Goal: Information Seeking & Learning: Find specific fact

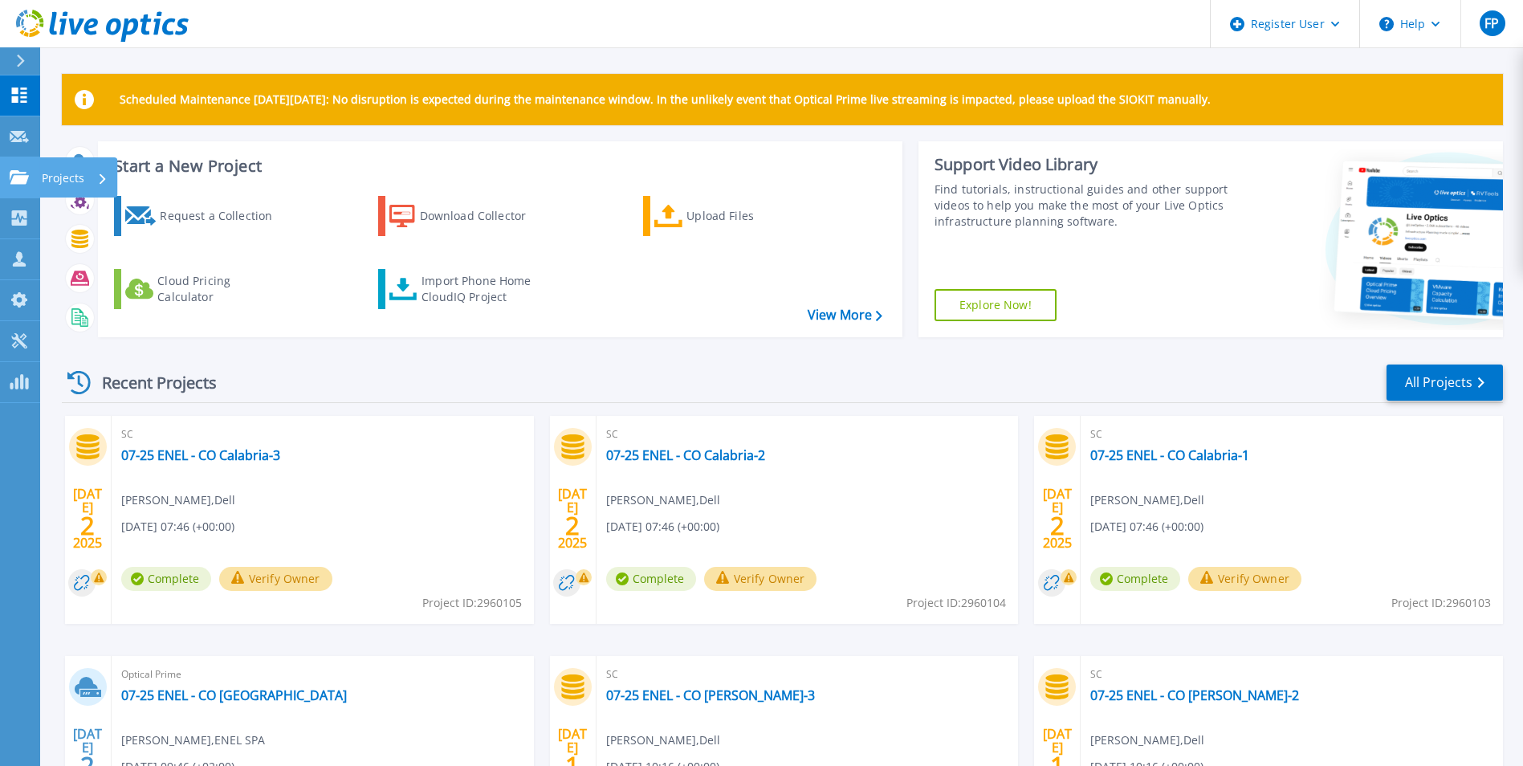
click at [18, 173] on icon at bounding box center [19, 177] width 19 height 14
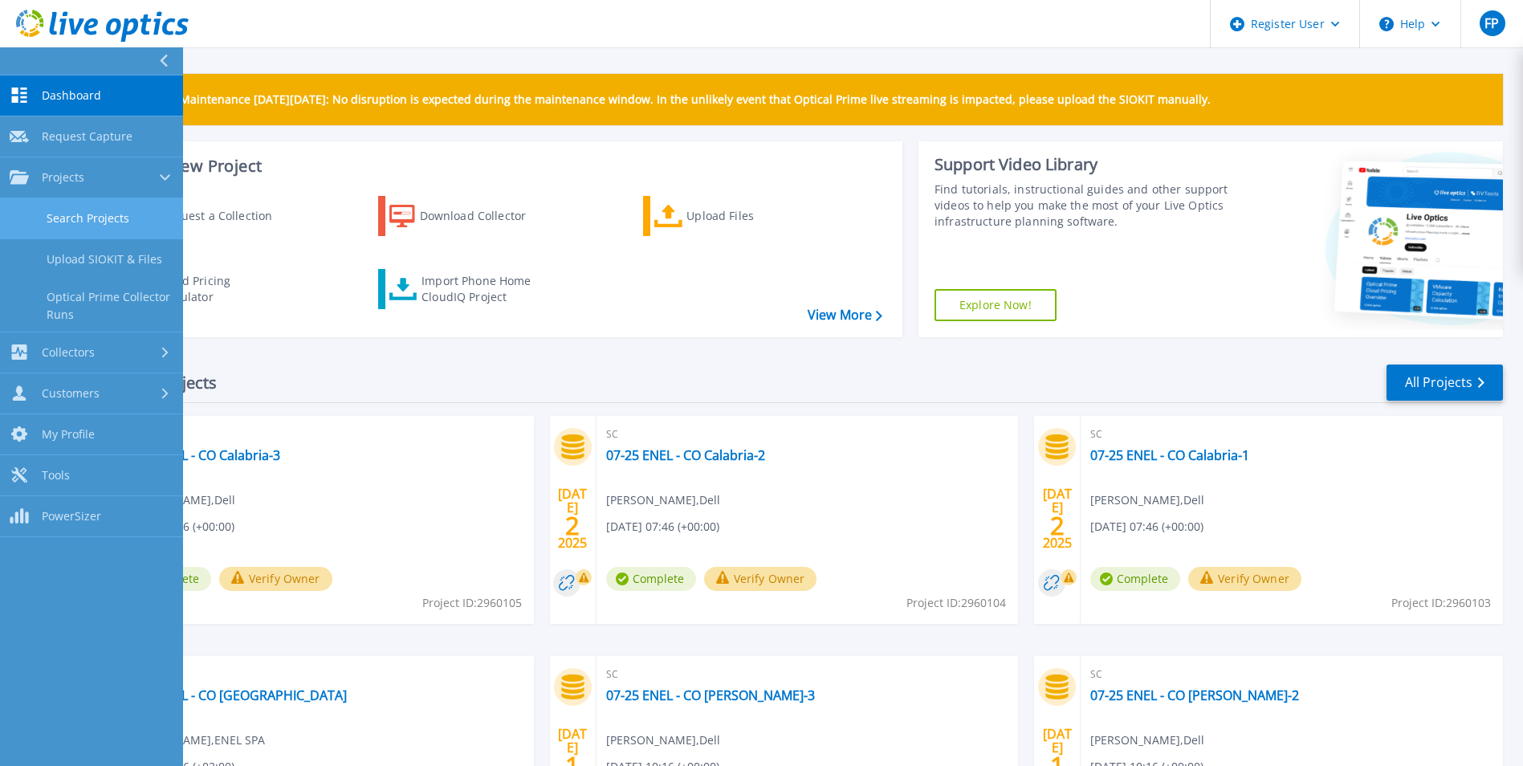
click at [137, 222] on link "Search Projects" at bounding box center [91, 218] width 183 height 41
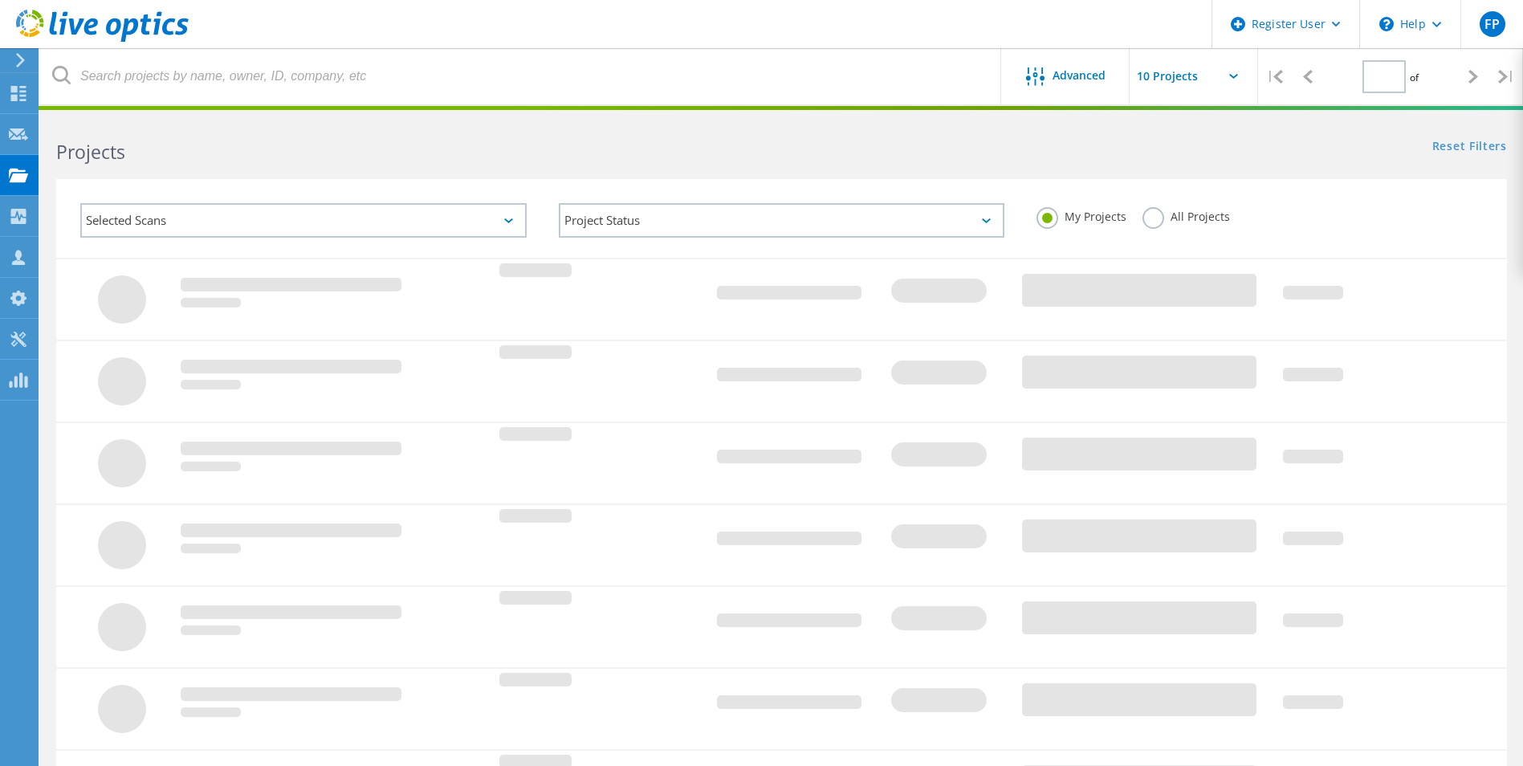
type input "1"
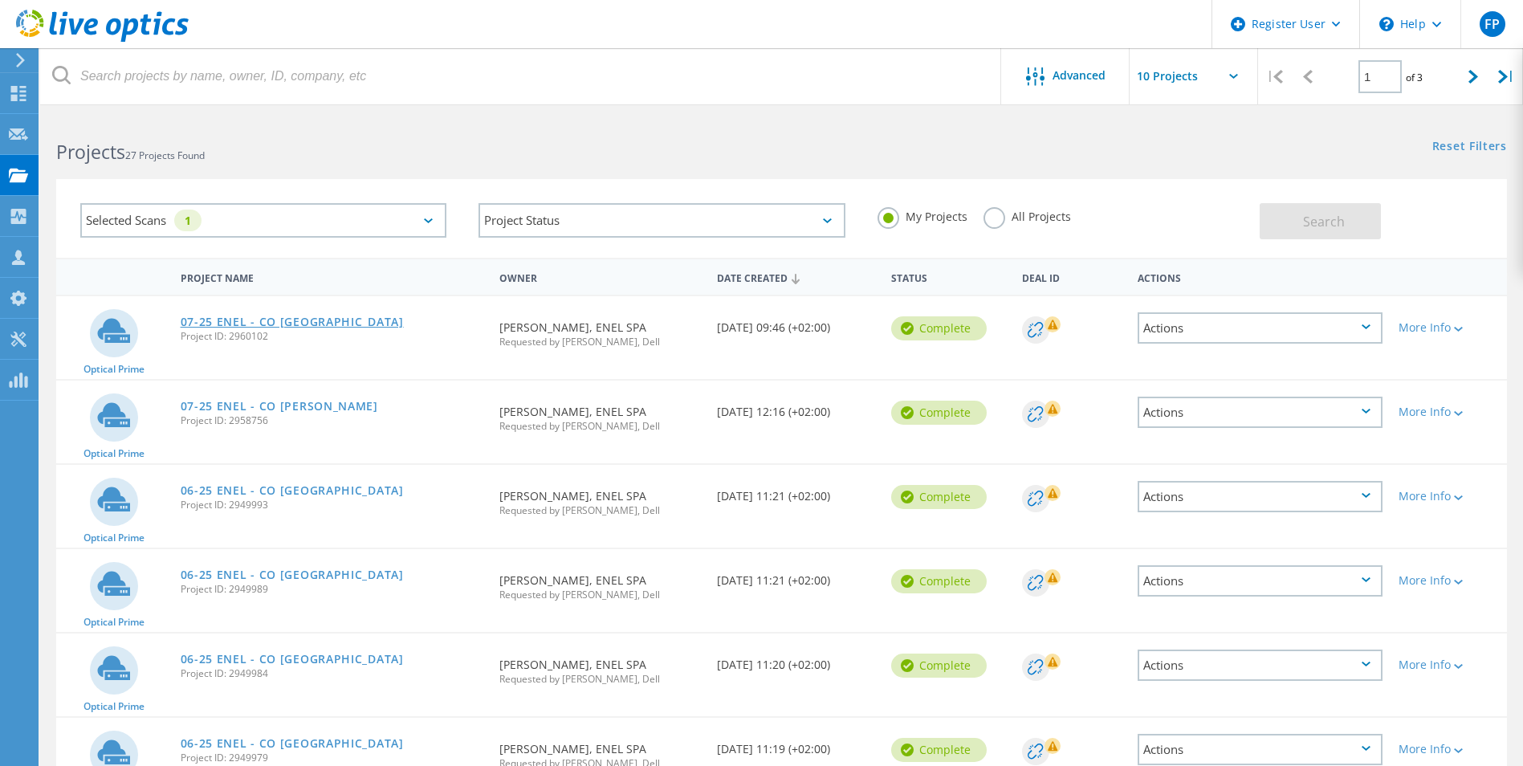
click at [298, 319] on link "07-25 ENEL - CO [GEOGRAPHIC_DATA]" at bounding box center [292, 321] width 223 height 11
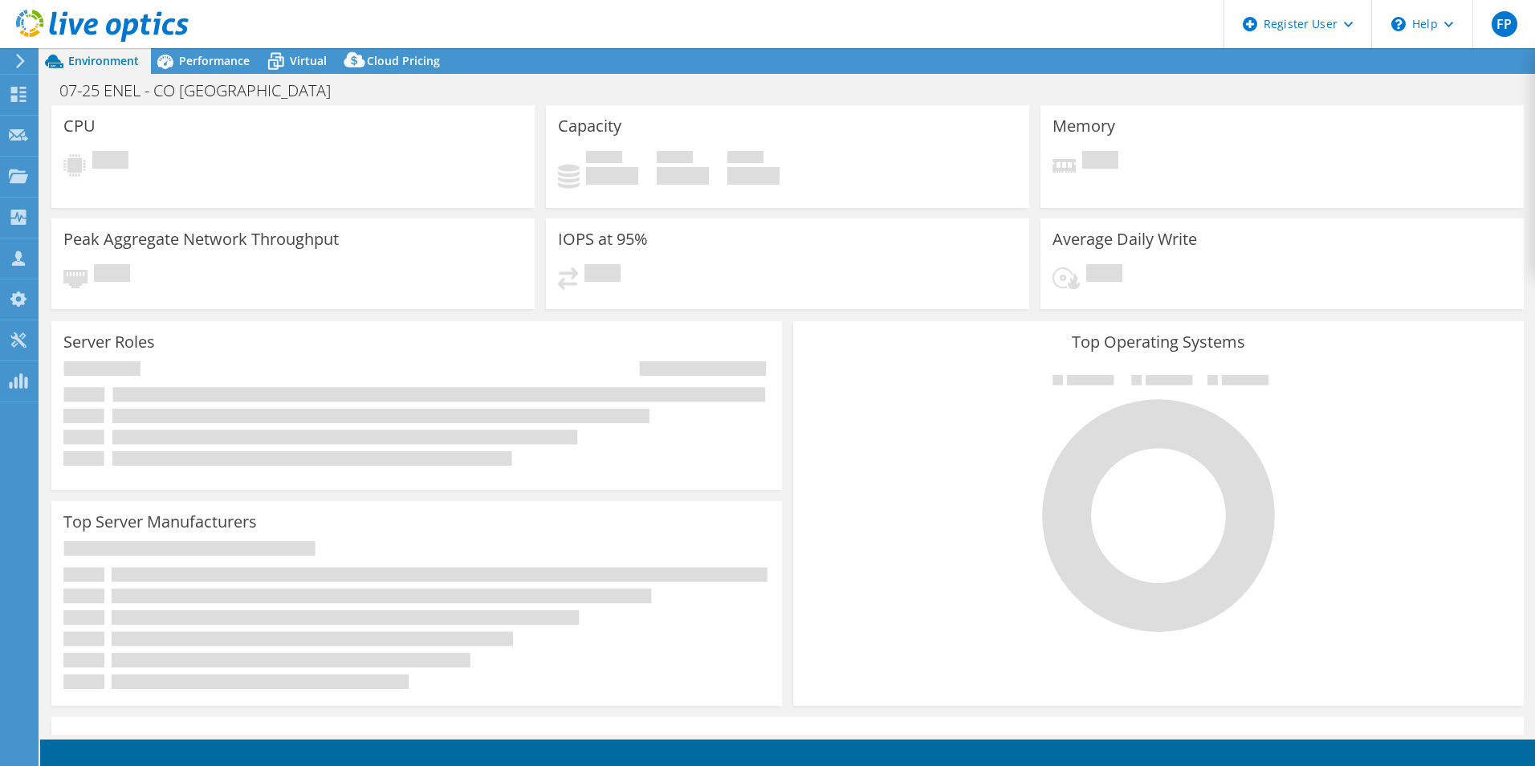
select select "USD"
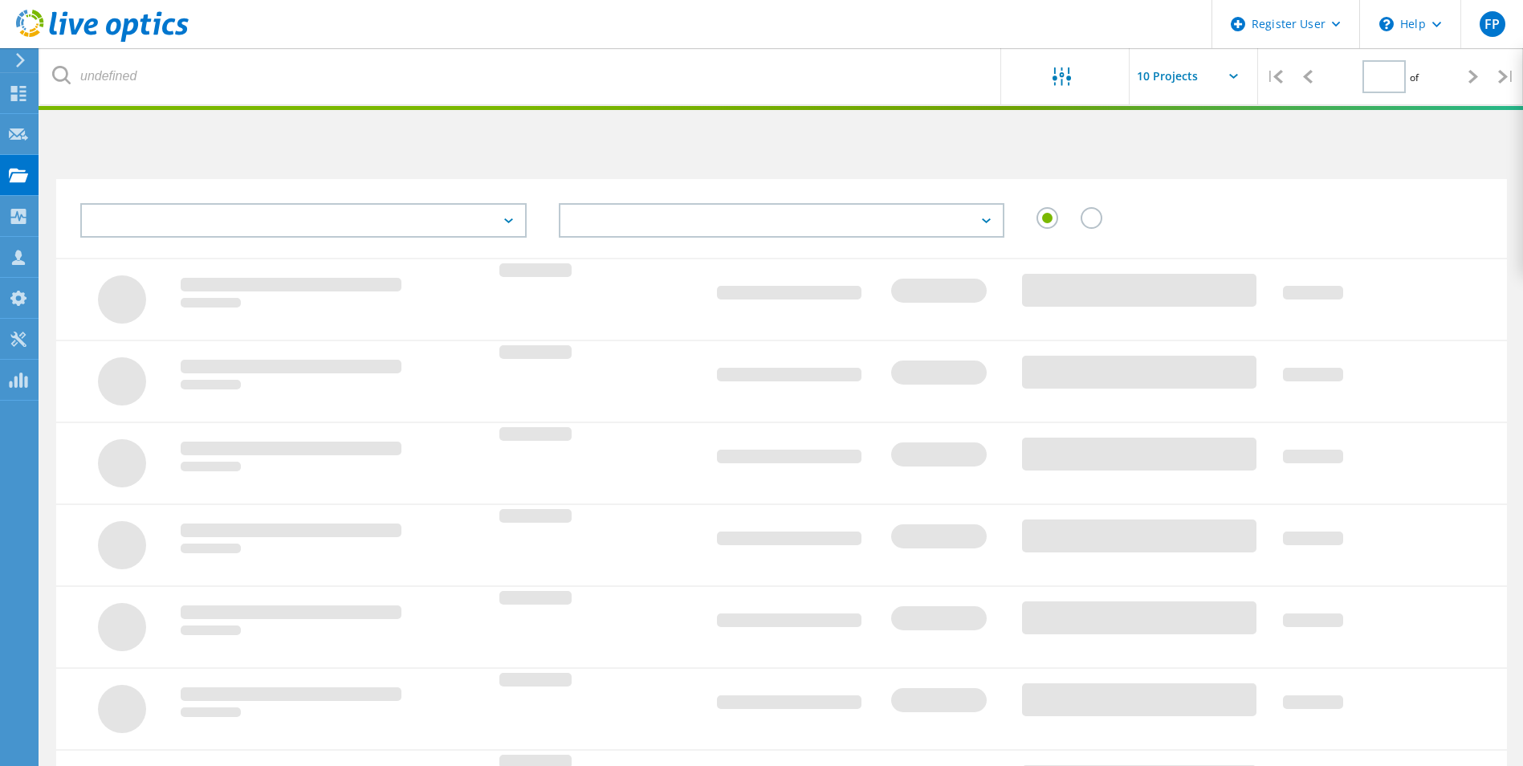
type input "1"
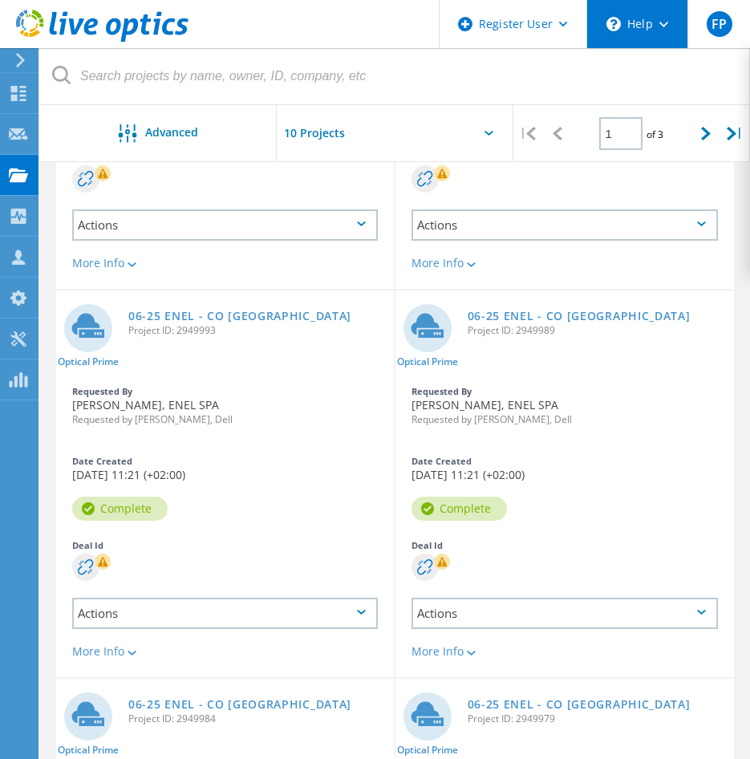
scroll to position [321, 0]
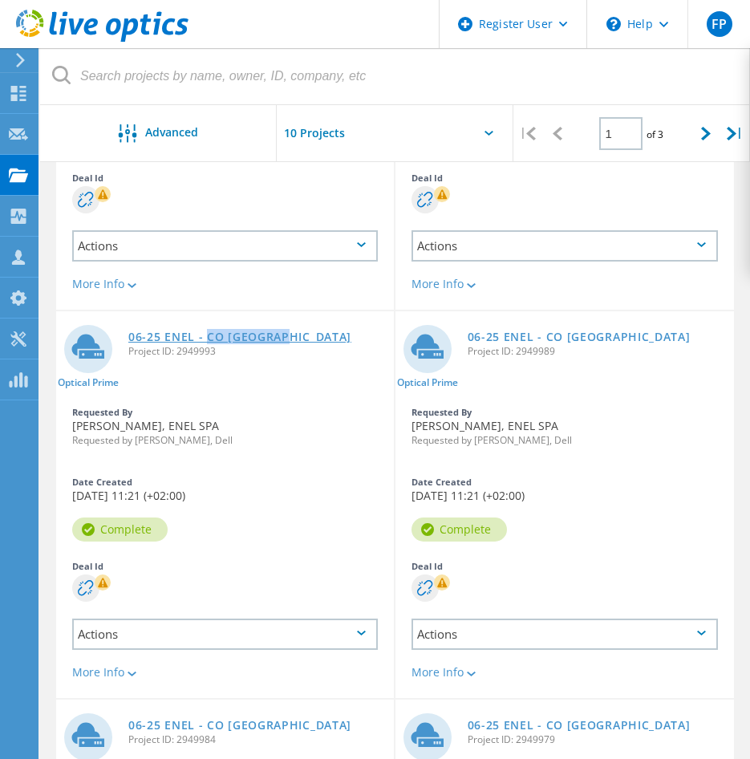
drag, startPoint x: 289, startPoint y: 335, endPoint x: 204, endPoint y: 339, distance: 85.2
click at [204, 339] on div "06-25 ENEL - CO Sardegna Project ID: 2949993" at bounding box center [257, 341] width 274 height 61
copy link "CO Sardegna"
click at [226, 342] on link "06-25 ENEL - CO Sardegna" at bounding box center [239, 336] width 223 height 11
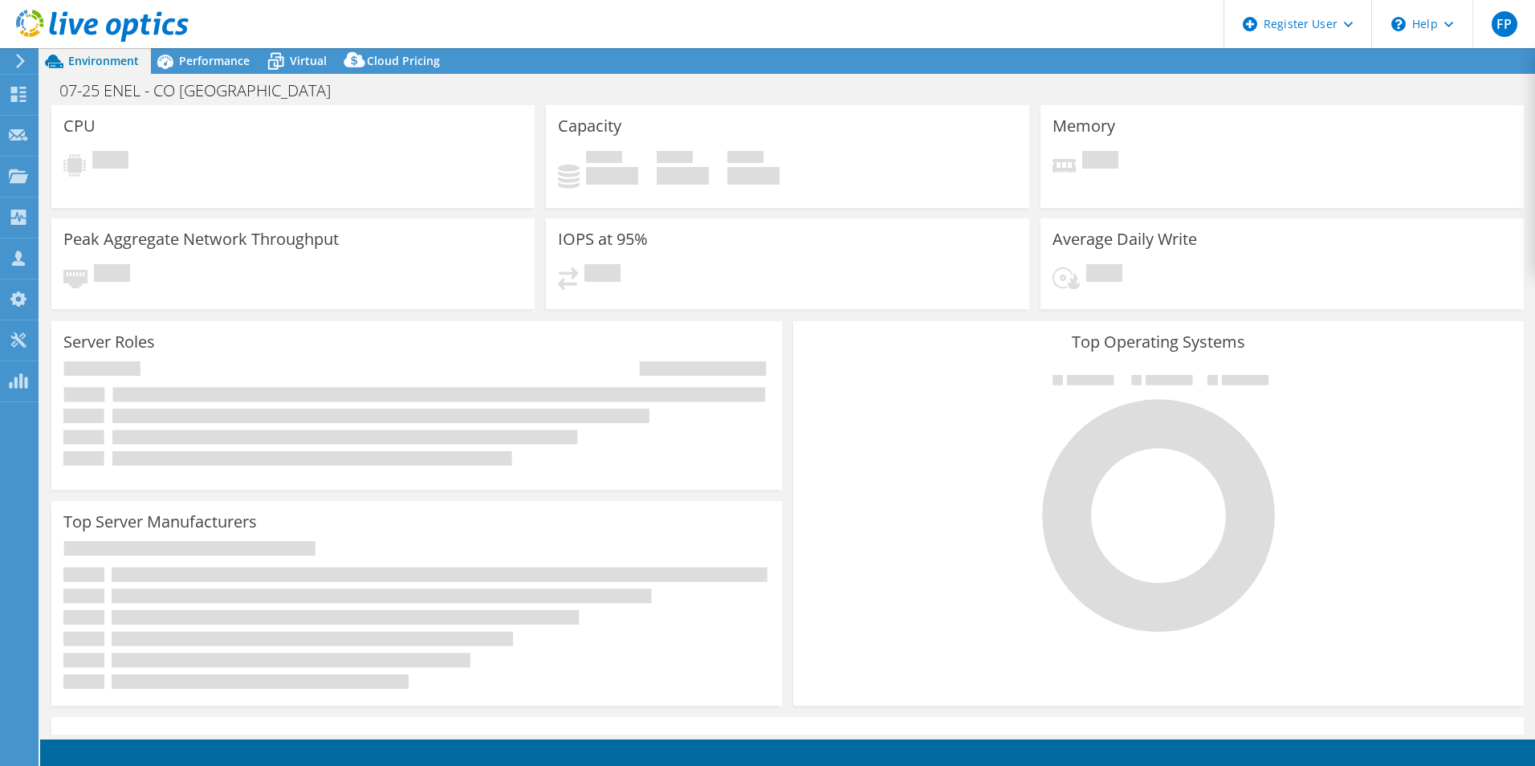
select select "USD"
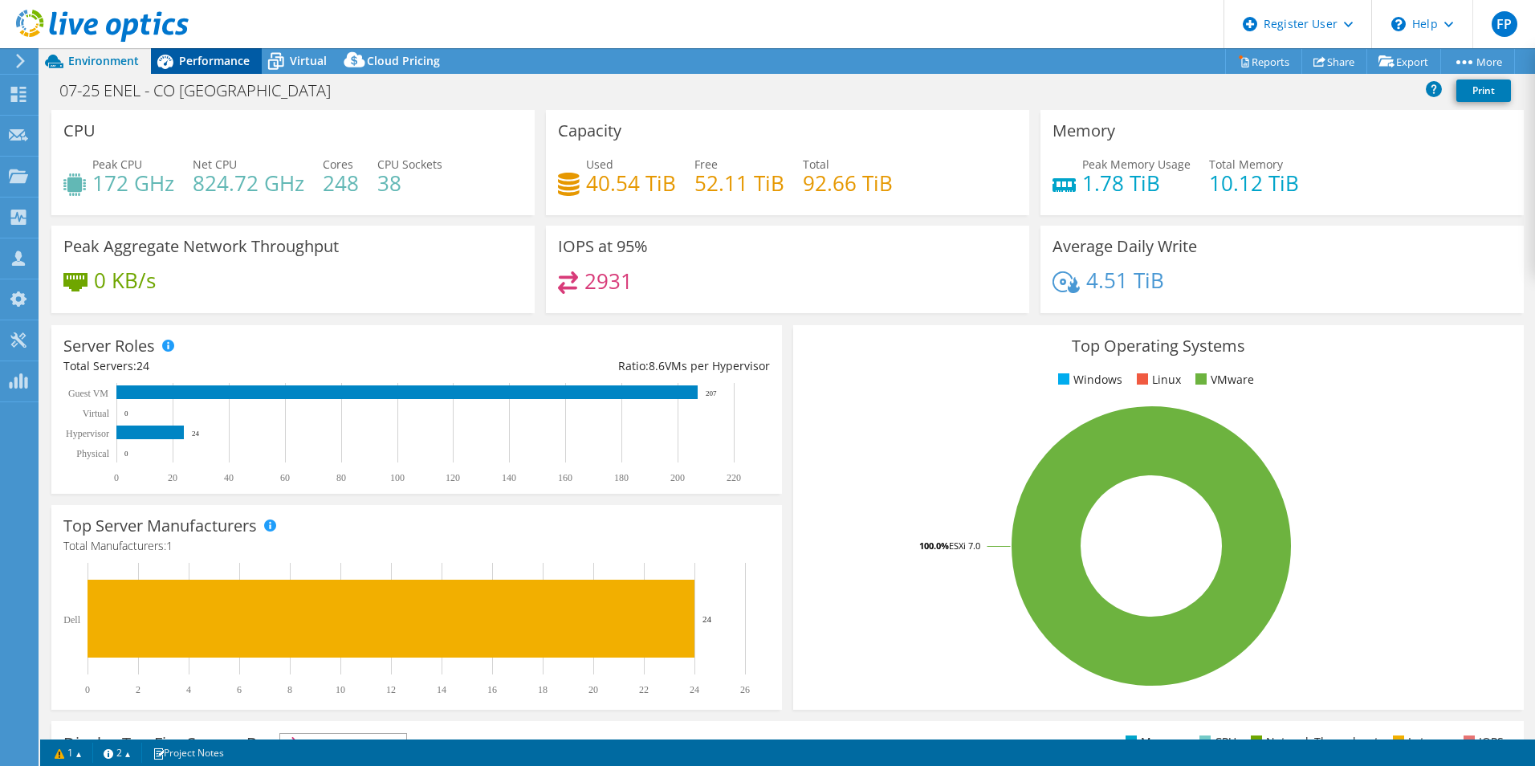
click at [199, 67] on span "Performance" at bounding box center [214, 60] width 71 height 15
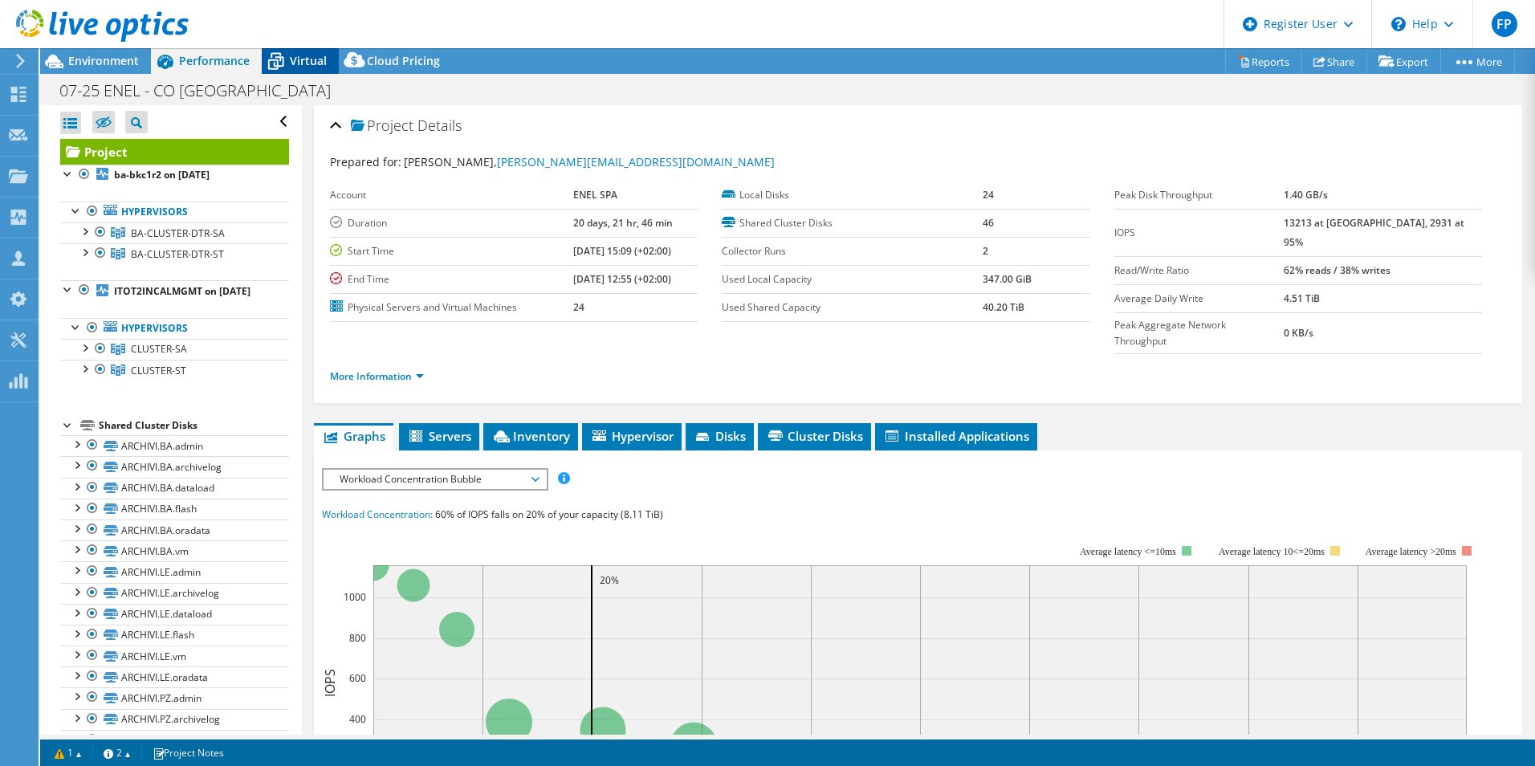
click at [293, 59] on span "Virtual" at bounding box center [308, 60] width 37 height 15
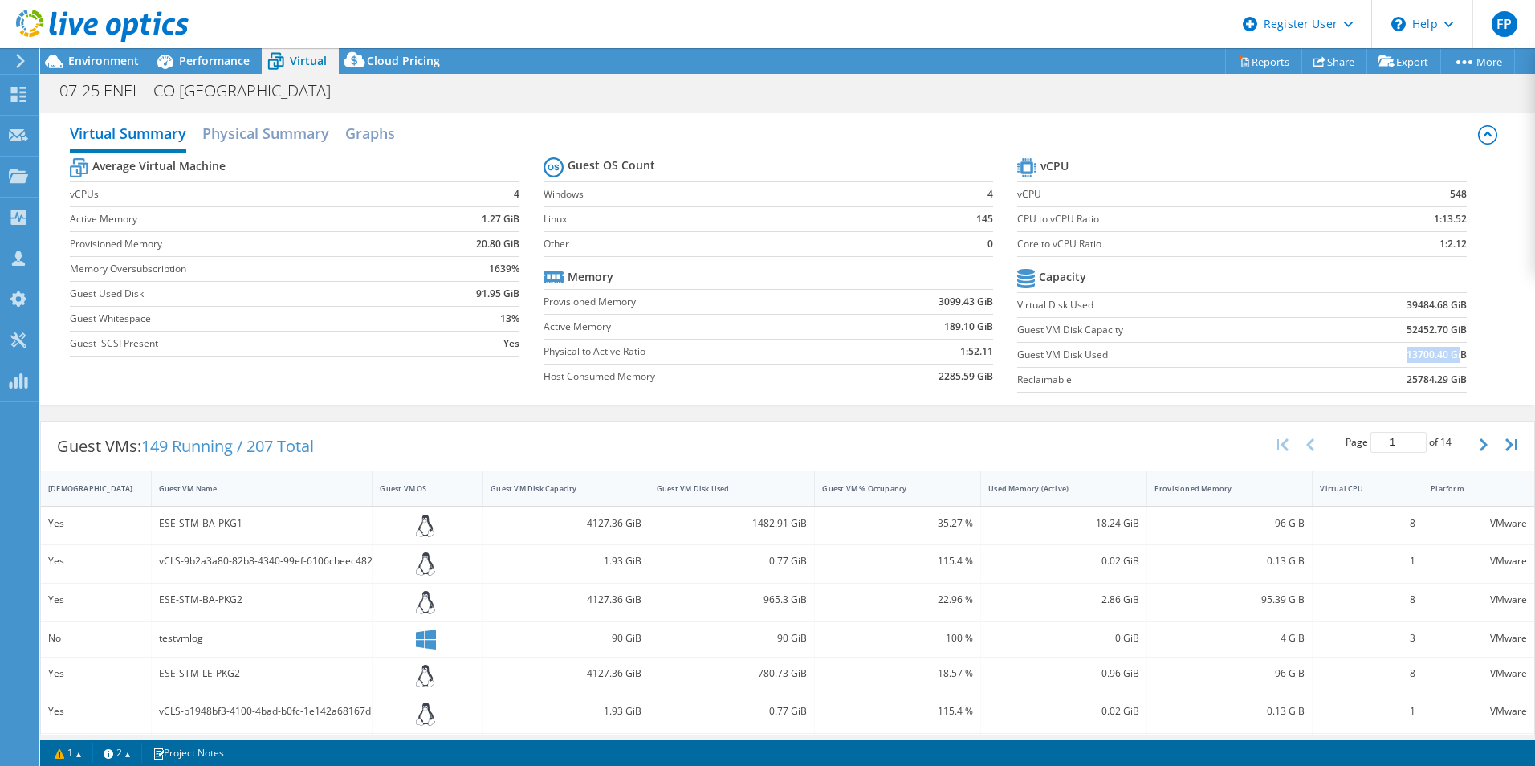
drag, startPoint x: 1394, startPoint y: 353, endPoint x: 1450, endPoint y: 356, distance: 55.4
click at [1450, 356] on td "13700.40 GiB" at bounding box center [1389, 354] width 156 height 25
drag, startPoint x: 1450, startPoint y: 356, endPoint x: 1259, endPoint y: 356, distance: 191.0
click at [1324, 356] on td "13700.40 GiB" at bounding box center [1389, 354] width 156 height 25
drag, startPoint x: 1397, startPoint y: 356, endPoint x: 1454, endPoint y: 351, distance: 57.2
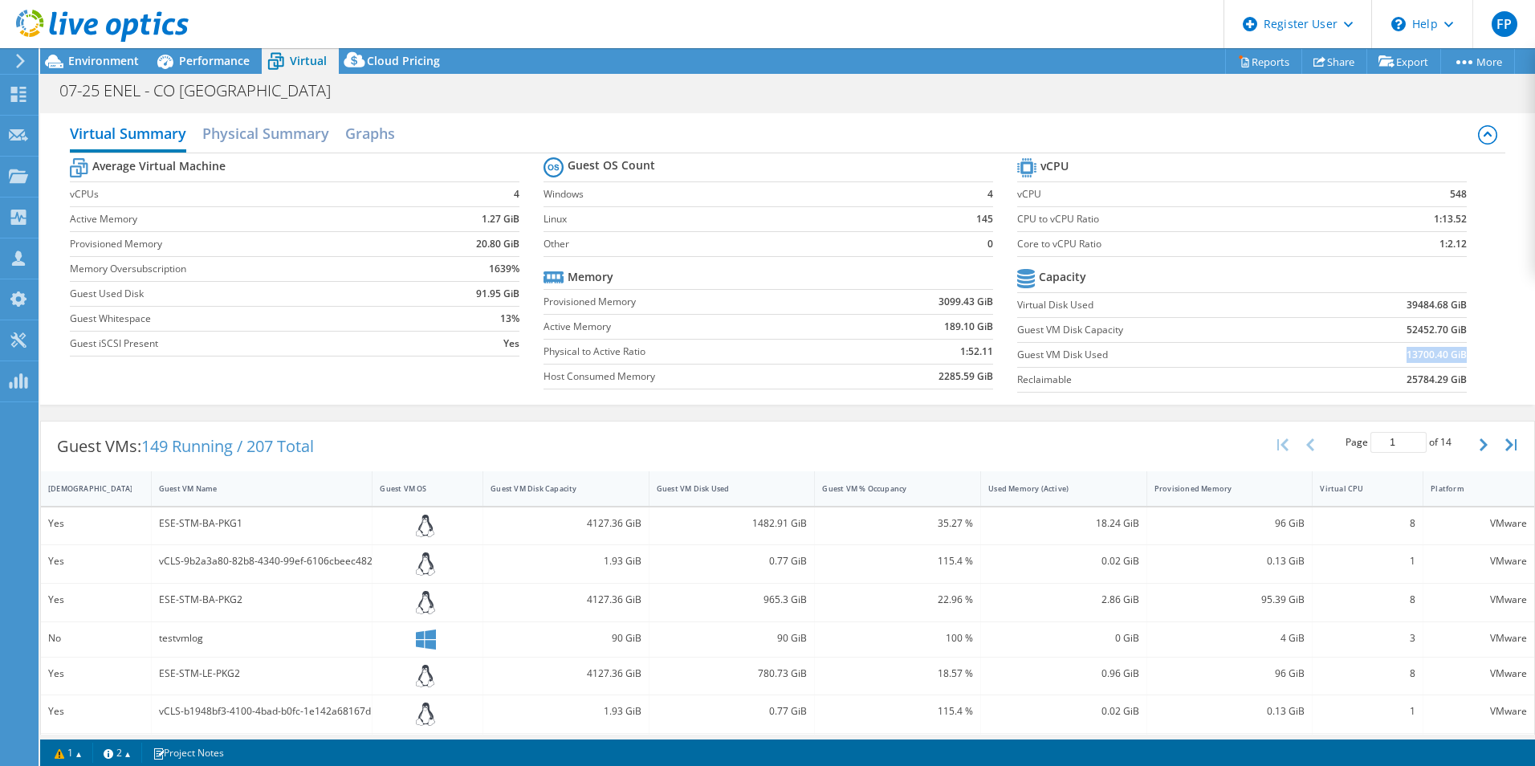
click at [1454, 351] on b "13700.40 GiB" at bounding box center [1436, 355] width 60 height 16
click at [1406, 353] on b "13700.40 GiB" at bounding box center [1436, 355] width 60 height 16
click at [1406, 354] on b "13700.40 GiB" at bounding box center [1436, 355] width 60 height 16
click at [1393, 353] on td "13700.40 GiB" at bounding box center [1389, 354] width 156 height 25
drag, startPoint x: 1393, startPoint y: 353, endPoint x: 1437, endPoint y: 359, distance: 43.7
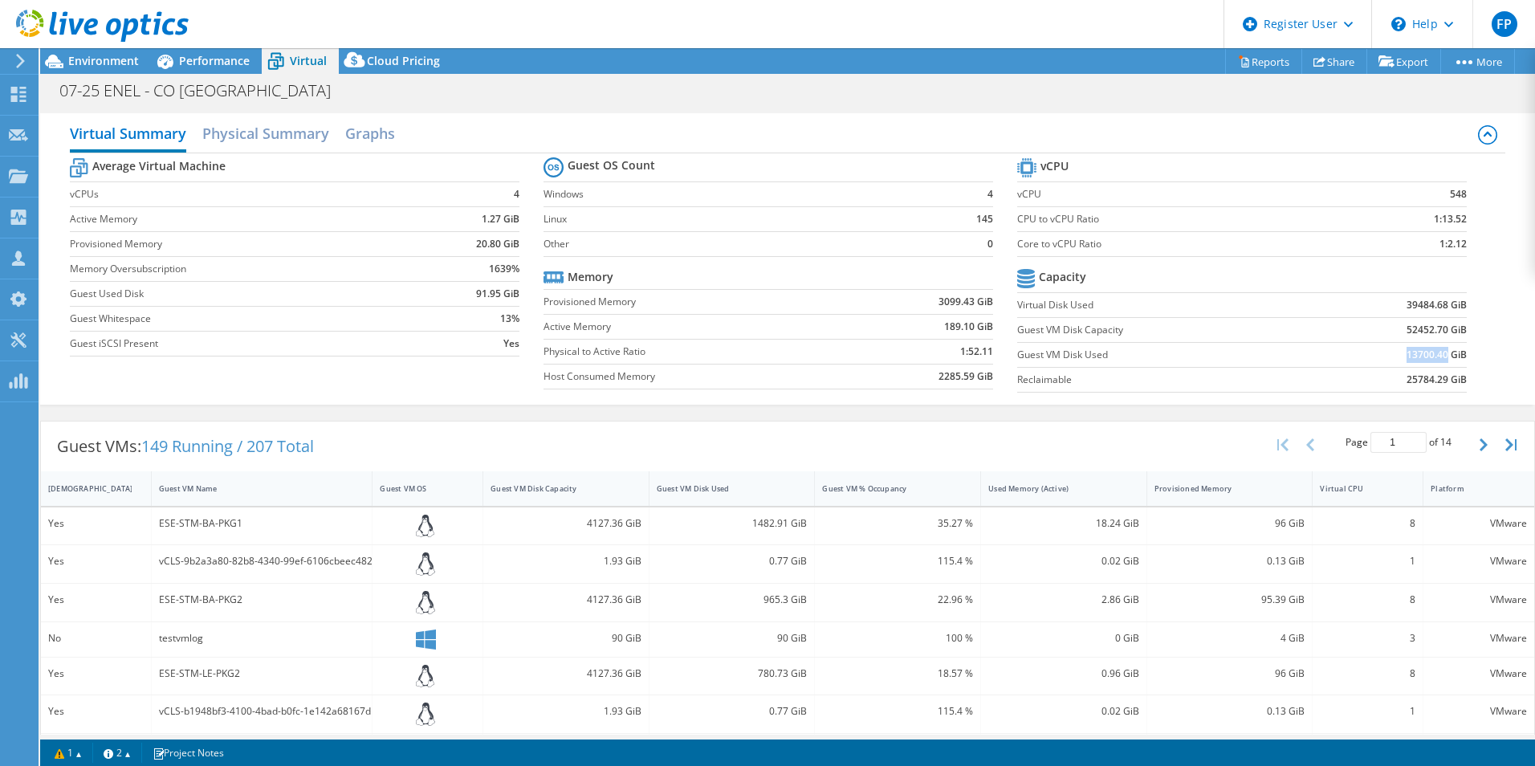
click at [1437, 359] on td "13700.40 GiB" at bounding box center [1389, 354] width 156 height 25
copy b "13700.40"
click at [1023, 337] on label "Guest VM Disk Capacity" at bounding box center [1164, 330] width 294 height 16
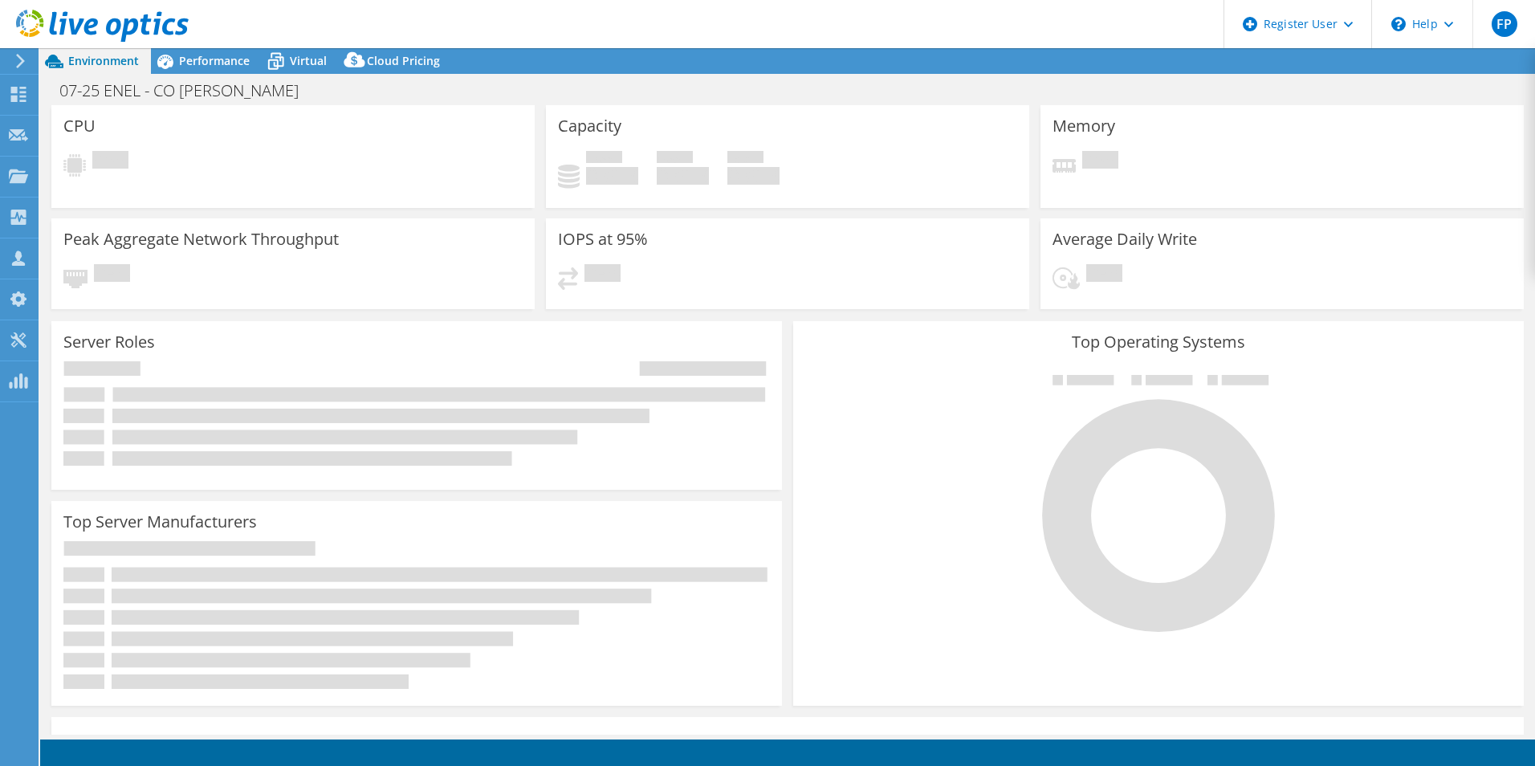
select select "USD"
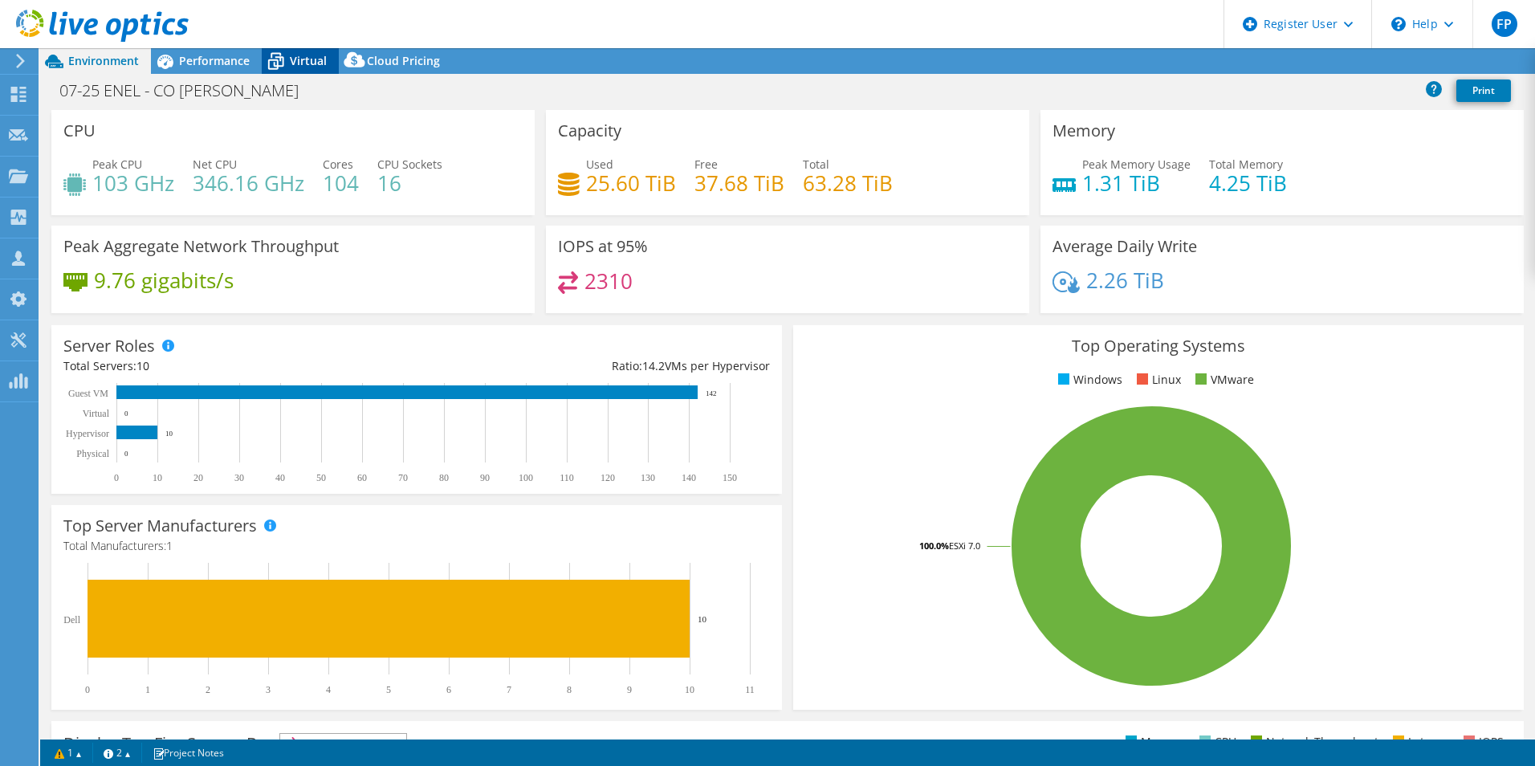
click at [287, 49] on icon at bounding box center [276, 61] width 28 height 28
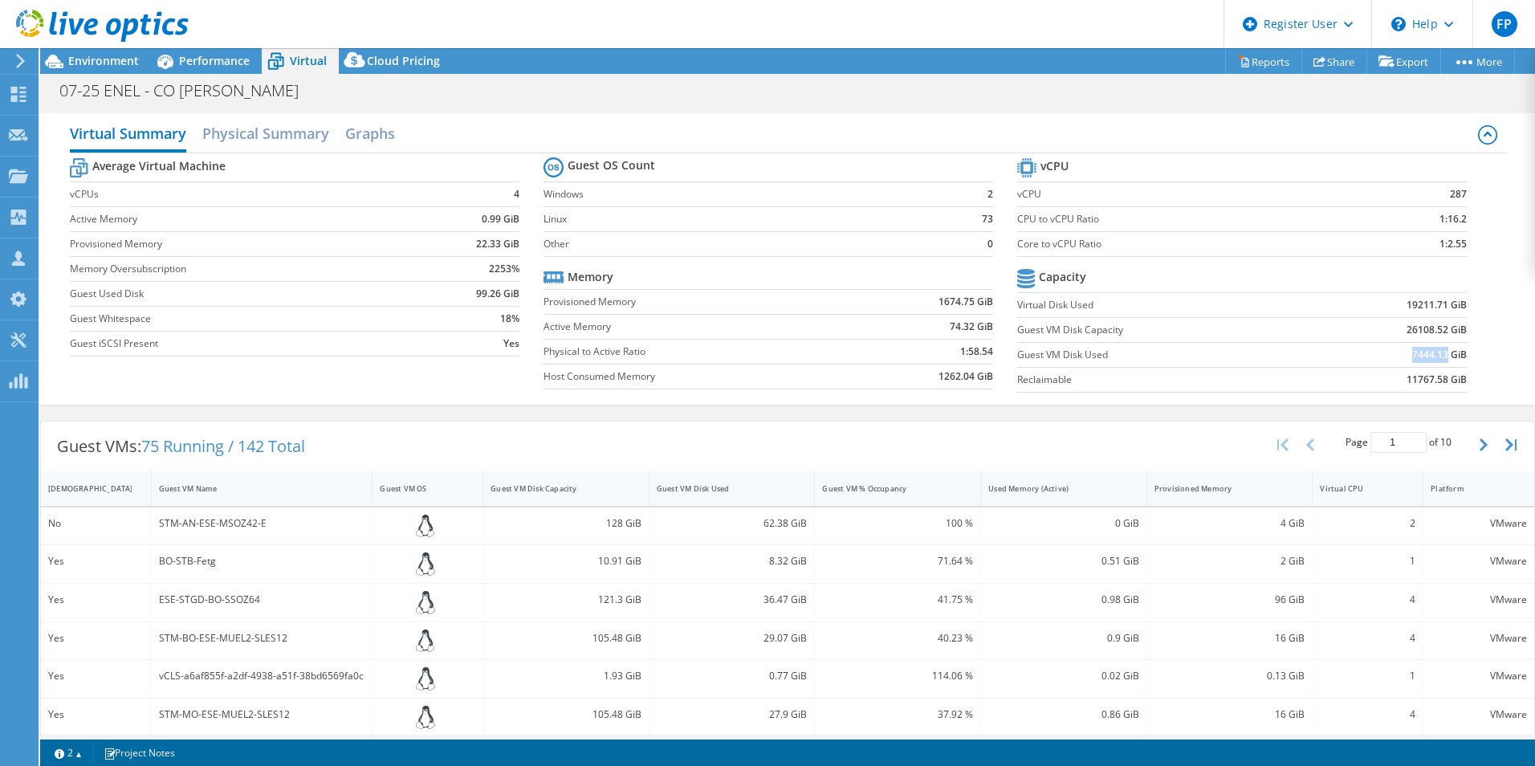
drag, startPoint x: 1401, startPoint y: 356, endPoint x: 1436, endPoint y: 355, distance: 35.3
click at [1436, 355] on b "7444.13 GiB" at bounding box center [1439, 355] width 55 height 16
copy b "7444.13"
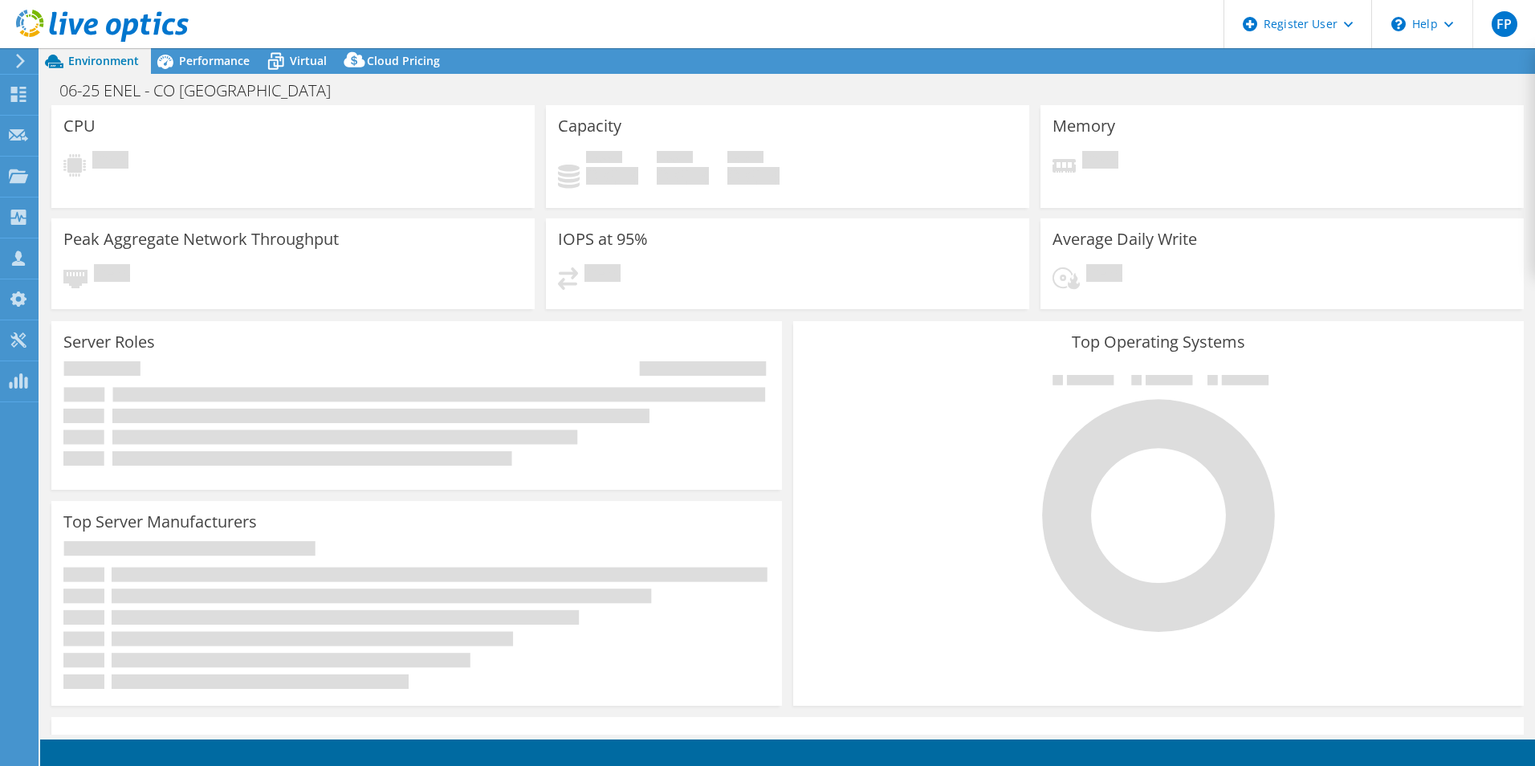
select select "USD"
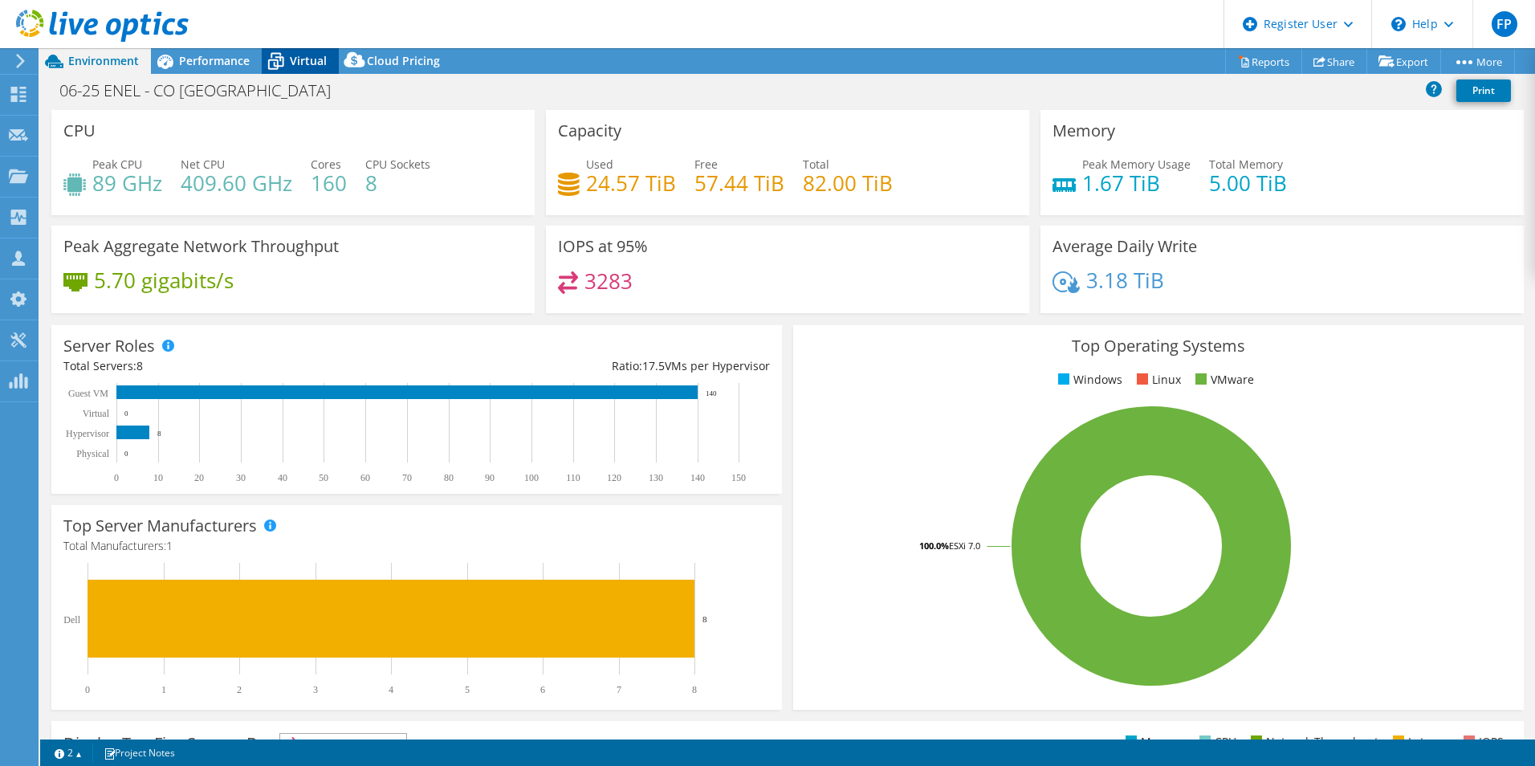
click at [286, 54] on icon at bounding box center [276, 61] width 28 height 28
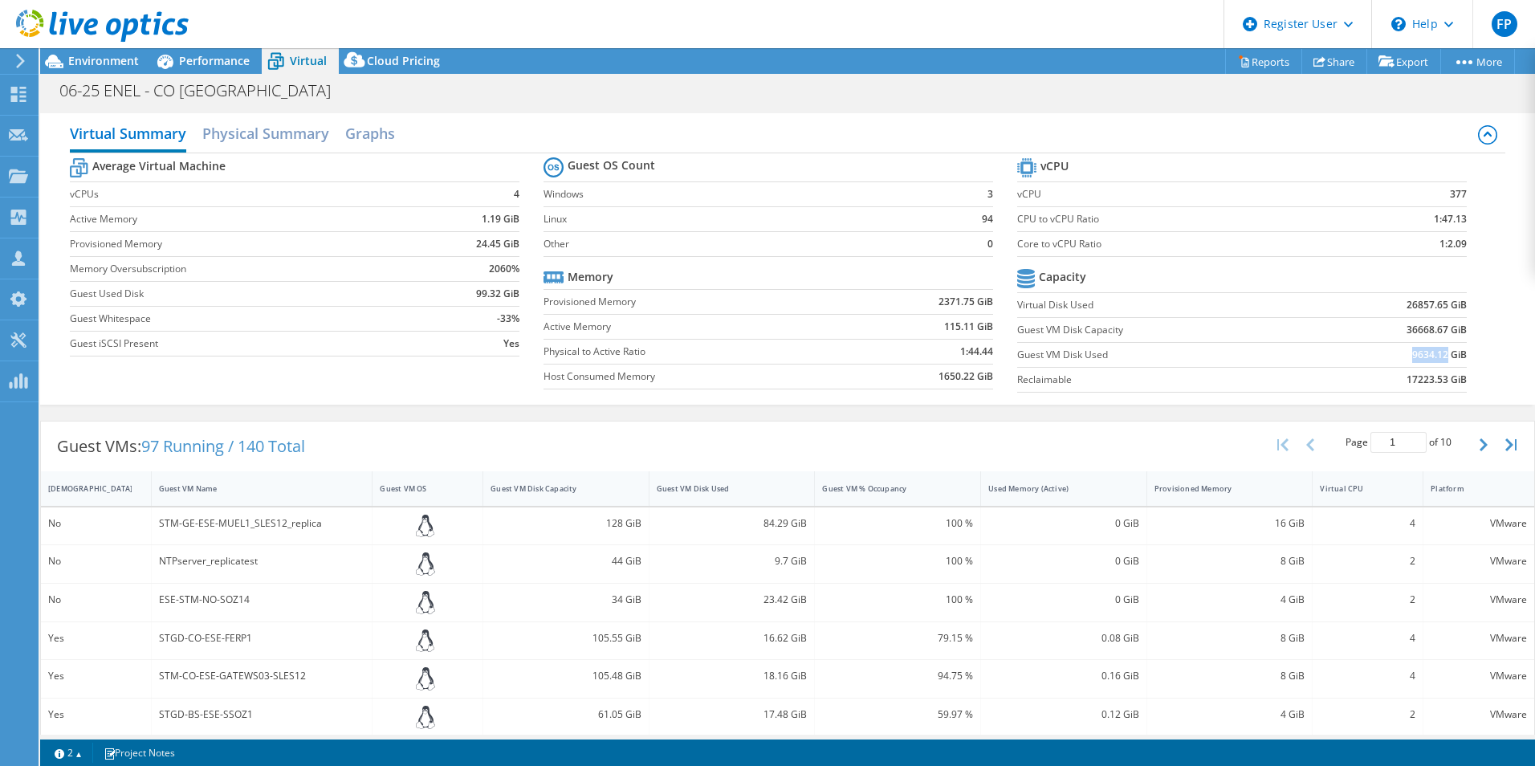
drag, startPoint x: 1401, startPoint y: 357, endPoint x: 1436, endPoint y: 355, distance: 35.4
click at [1436, 355] on b "9634.12 GiB" at bounding box center [1439, 355] width 55 height 16
copy b "9634.12"
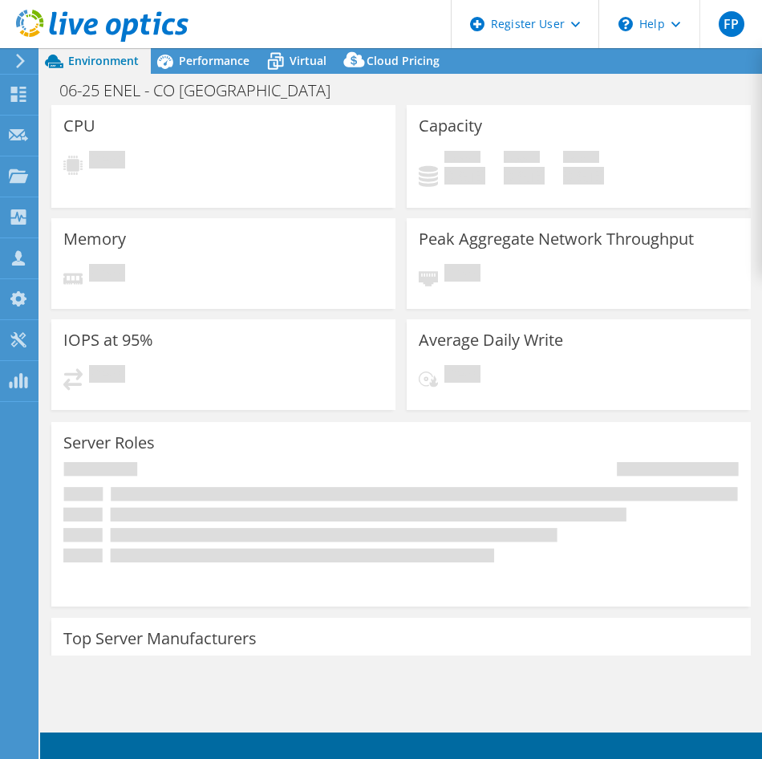
select select "USD"
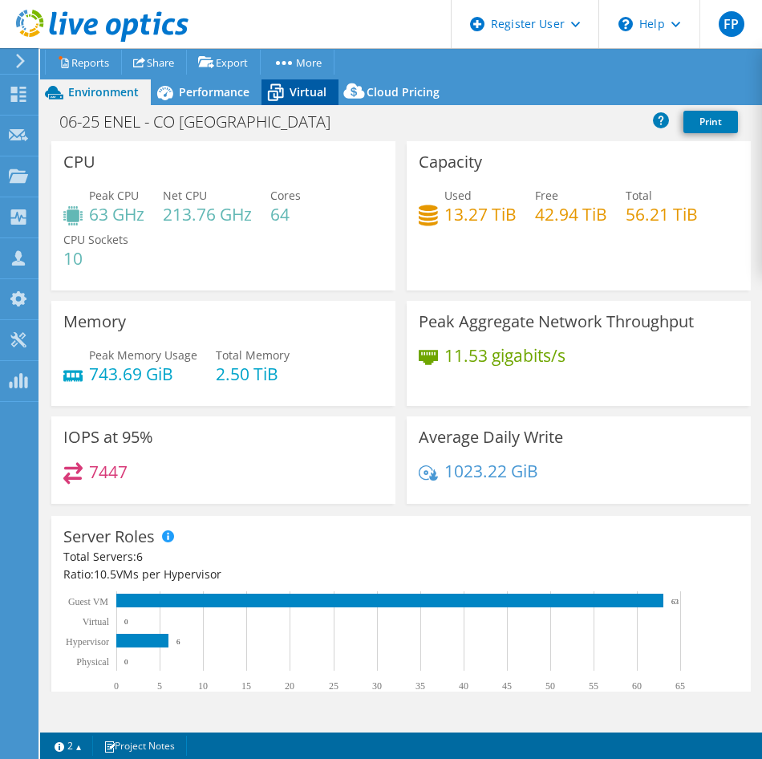
click at [287, 90] on icon at bounding box center [276, 93] width 28 height 28
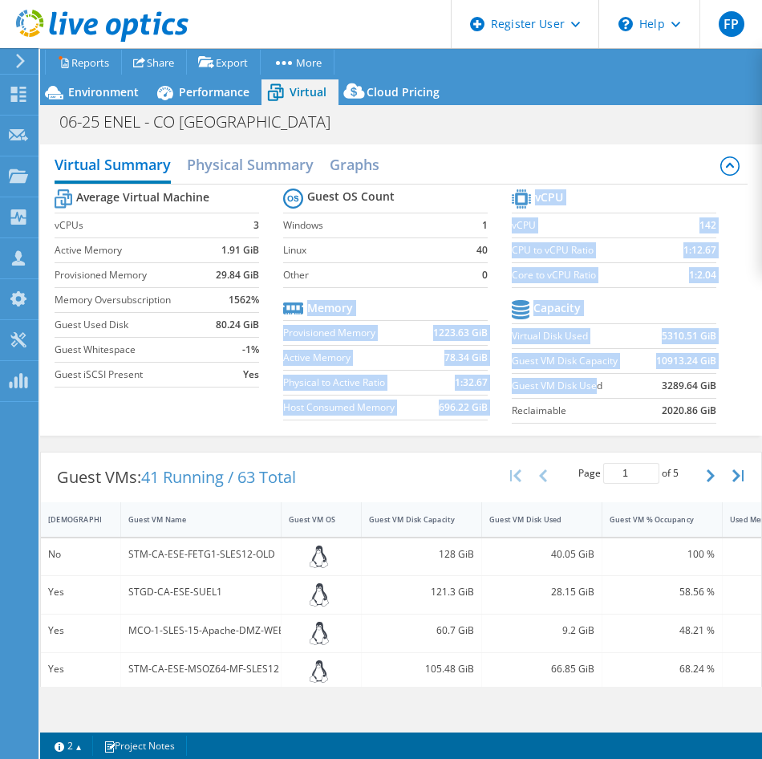
drag, startPoint x: 502, startPoint y: 384, endPoint x: 589, endPoint y: 391, distance: 87.7
click at [589, 391] on div "Average Virtual Machine vCPUs 3 Active Memory 1.91 GiB Provisioned Memory 29.84…" at bounding box center [401, 308] width 693 height 247
drag, startPoint x: 589, startPoint y: 391, endPoint x: 616, endPoint y: 391, distance: 27.3
click at [590, 391] on label "Guest VM Disk Used" at bounding box center [579, 386] width 134 height 16
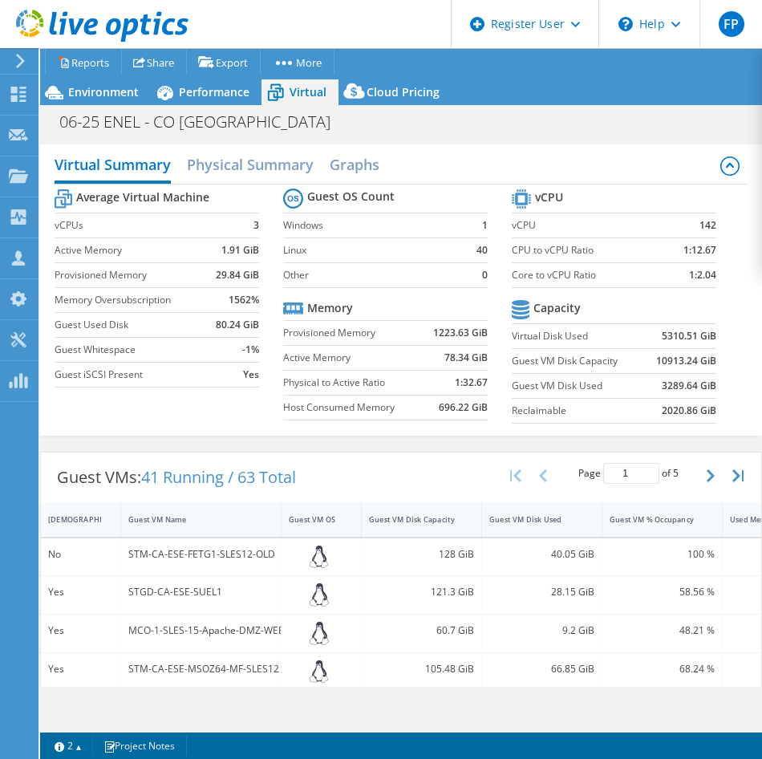
click at [604, 391] on label "Guest VM Disk Used" at bounding box center [579, 386] width 134 height 16
drag, startPoint x: 596, startPoint y: 386, endPoint x: 506, endPoint y: 382, distance: 90.0
click at [512, 382] on label "Guest VM Disk Used" at bounding box center [579, 386] width 134 height 16
copy label "Guest VM Disk Used"
drag, startPoint x: 649, startPoint y: 385, endPoint x: 665, endPoint y: 385, distance: 15.2
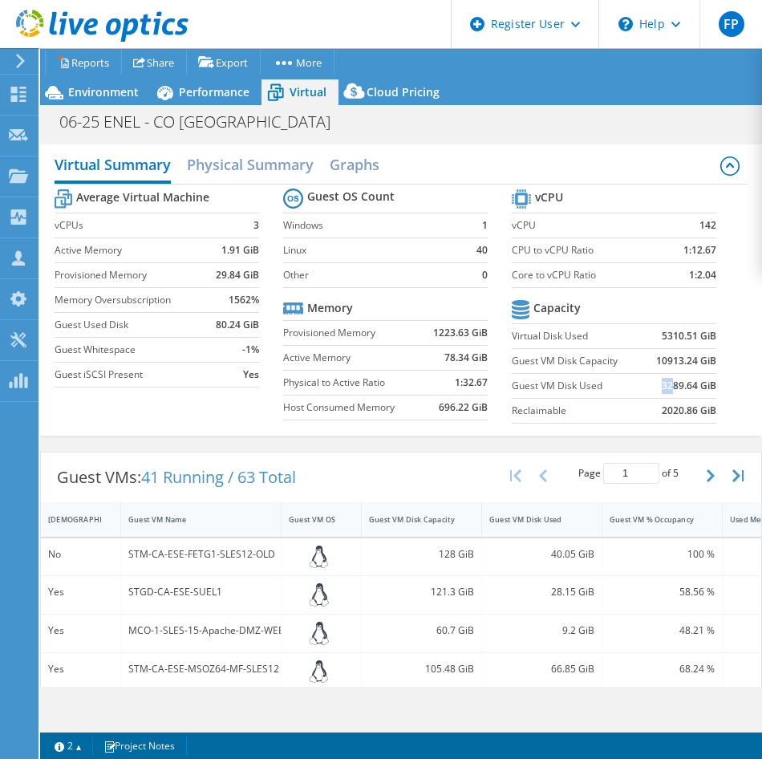
click at [665, 385] on td "3289.64 GiB" at bounding box center [681, 385] width 71 height 25
click at [665, 385] on b "3289.64 GiB" at bounding box center [689, 386] width 55 height 16
drag, startPoint x: 651, startPoint y: 385, endPoint x: 687, endPoint y: 385, distance: 36.1
click at [687, 385] on b "3289.64 GiB" at bounding box center [689, 386] width 55 height 16
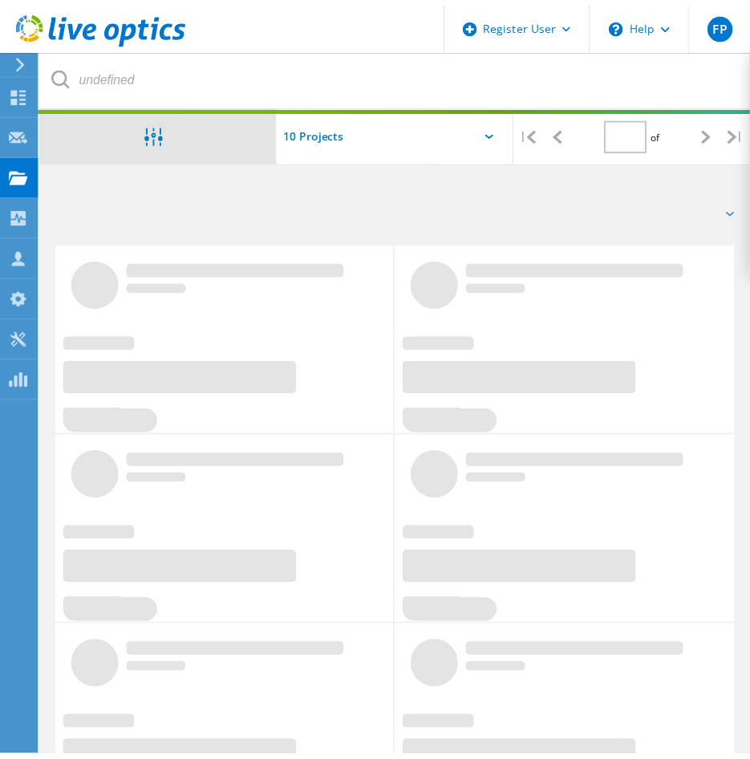
scroll to position [241, 0]
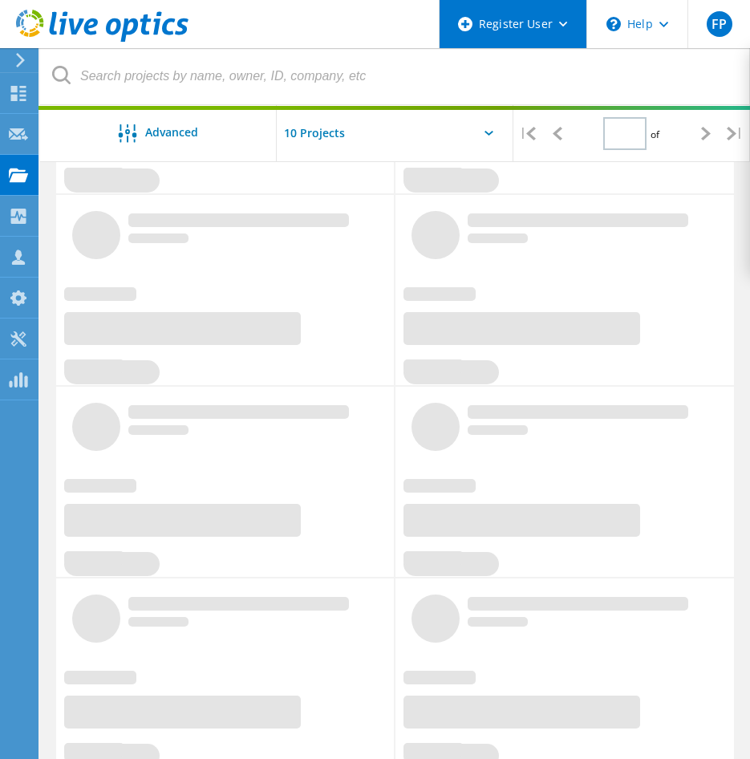
type input "1"
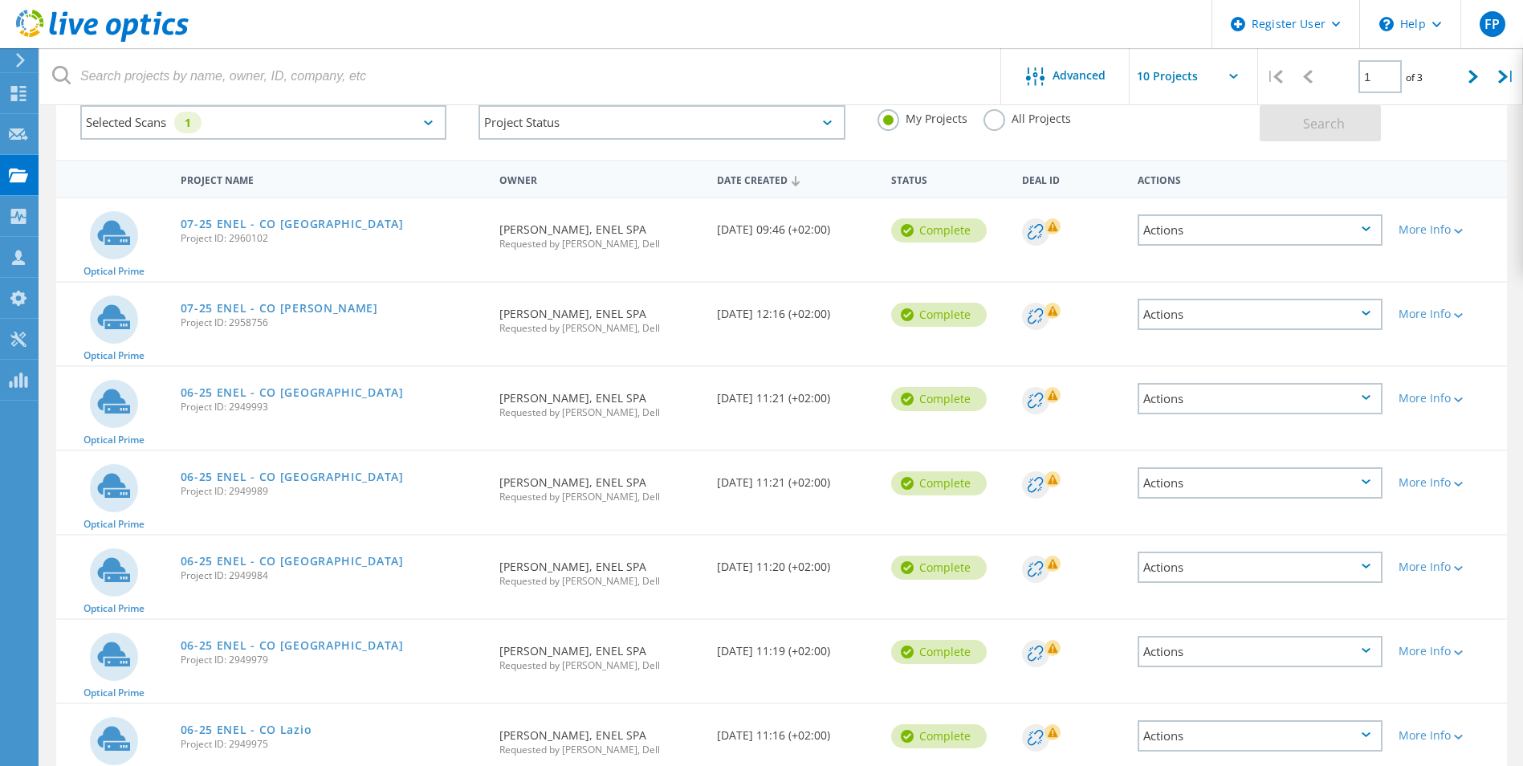
scroll to position [0, 0]
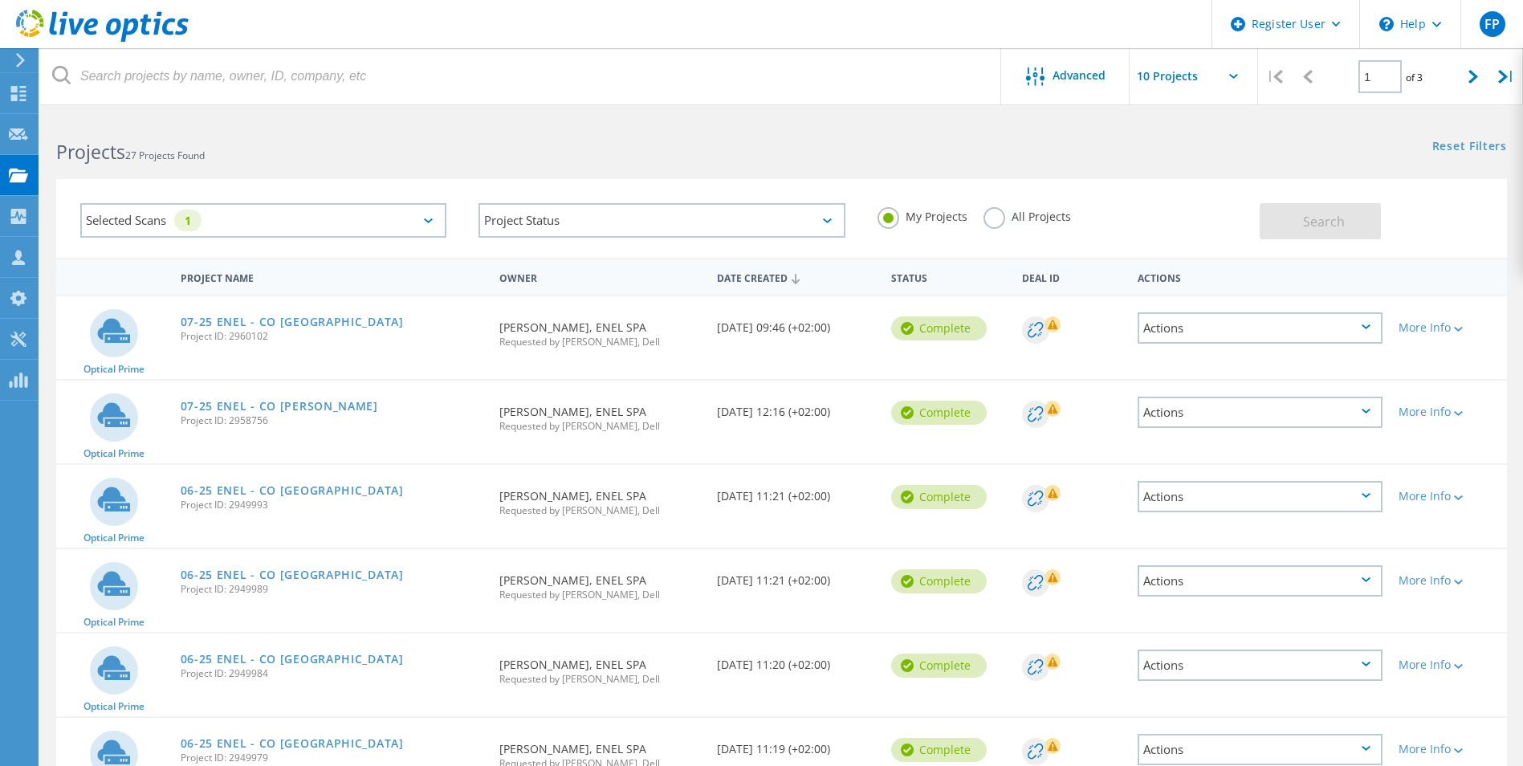
drag, startPoint x: 25, startPoint y: 591, endPoint x: 59, endPoint y: 591, distance: 34.5
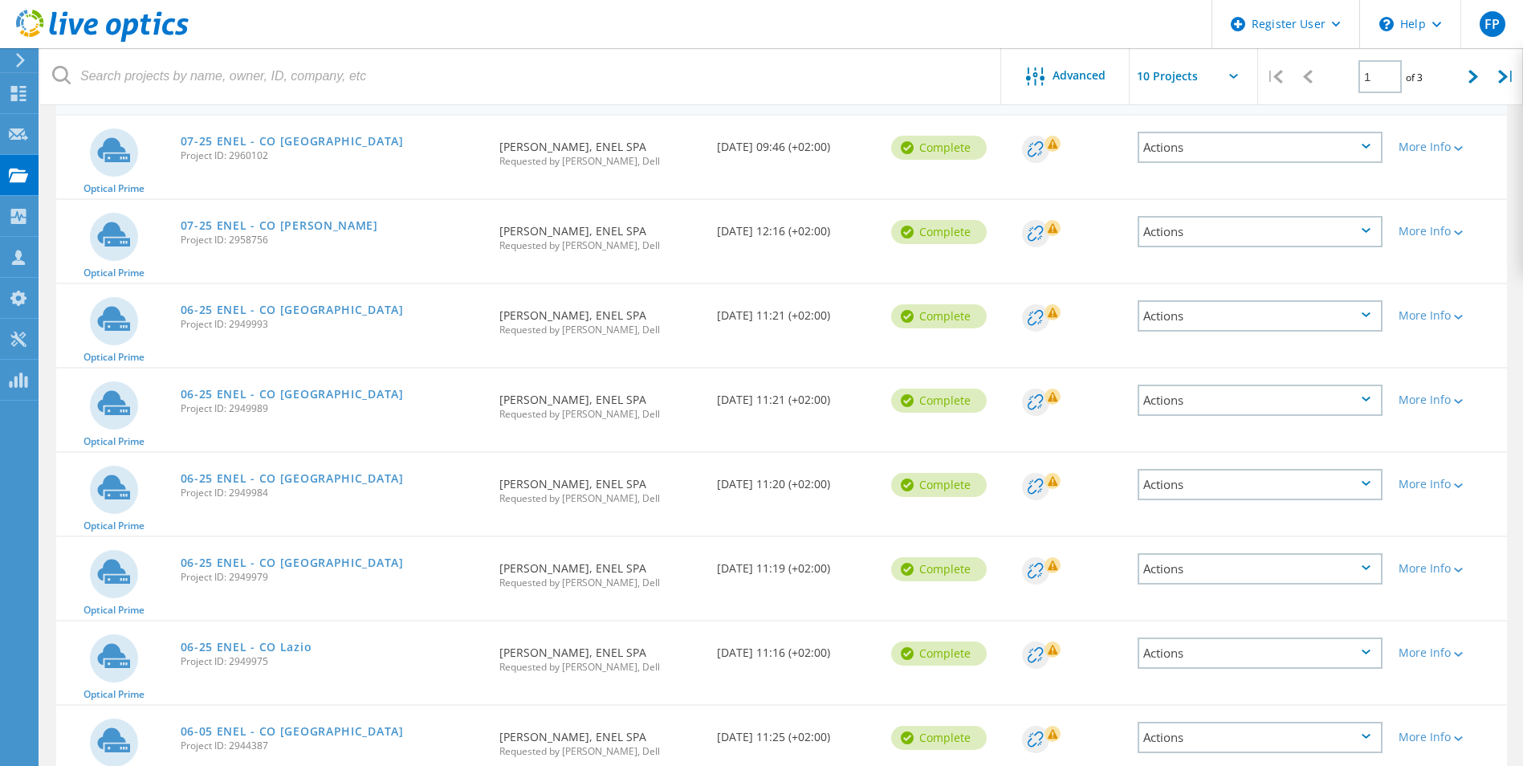
scroll to position [241, 0]
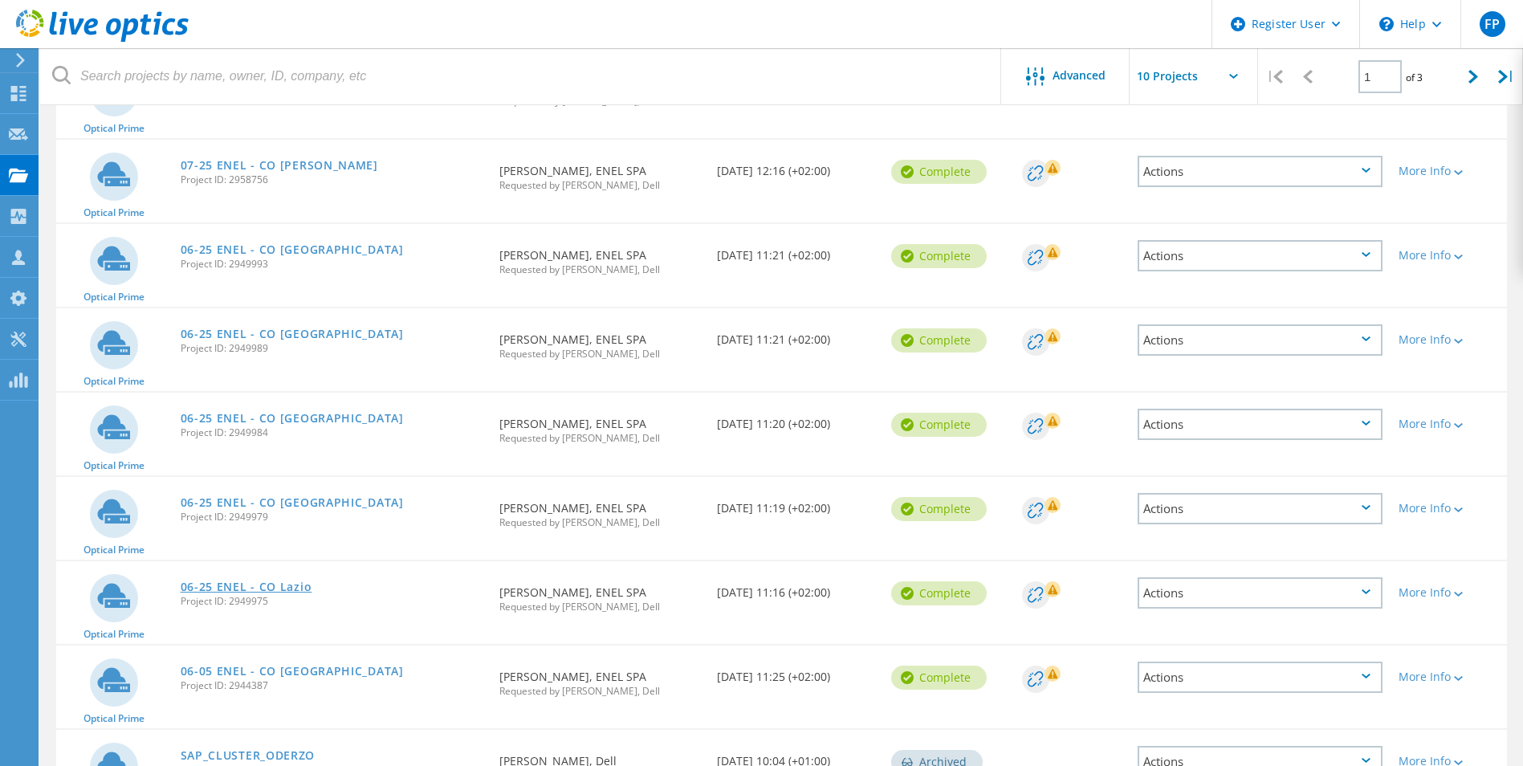
click at [270, 589] on link "06-25 ENEL - CO Lazio" at bounding box center [247, 586] width 132 height 11
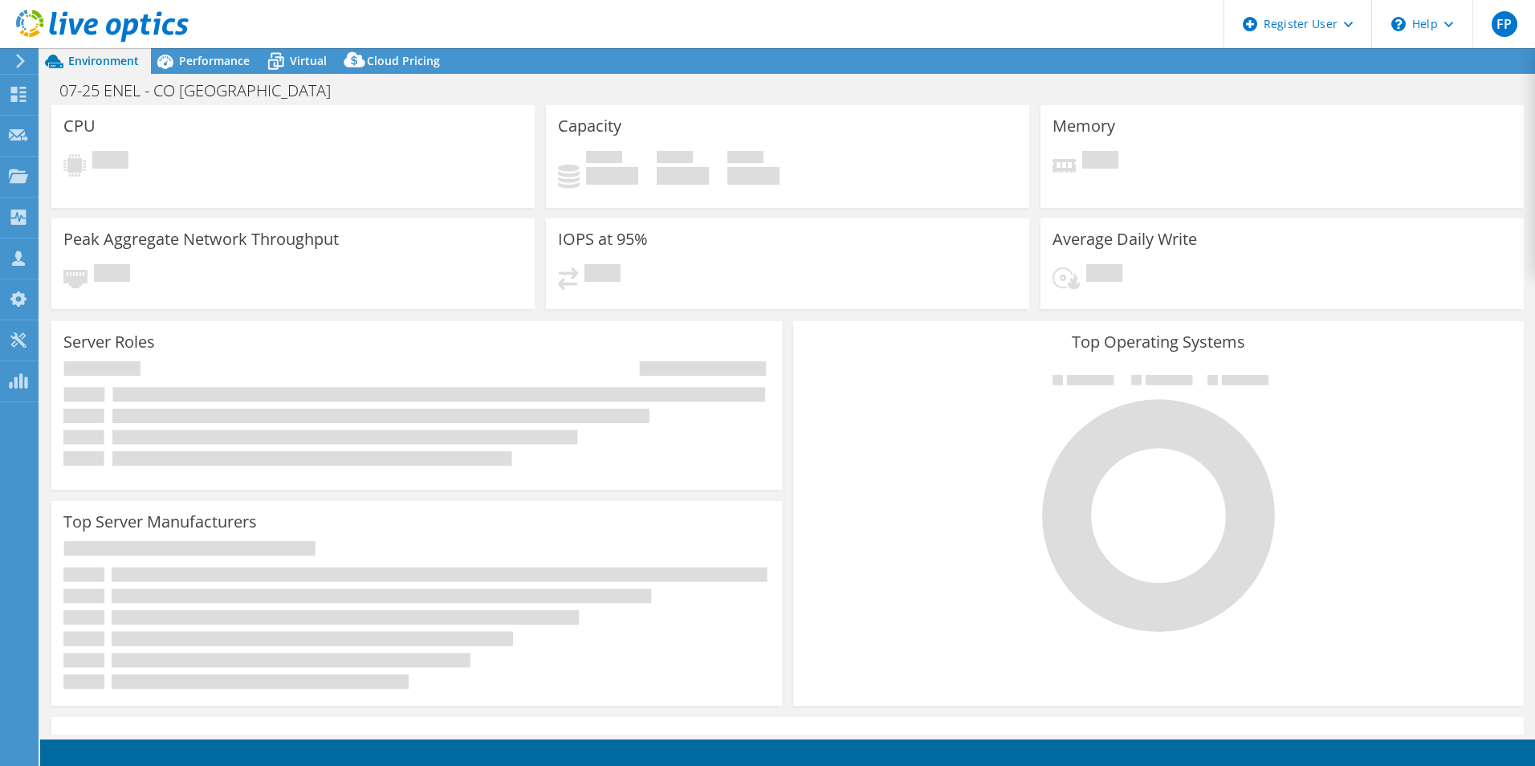
select select "USD"
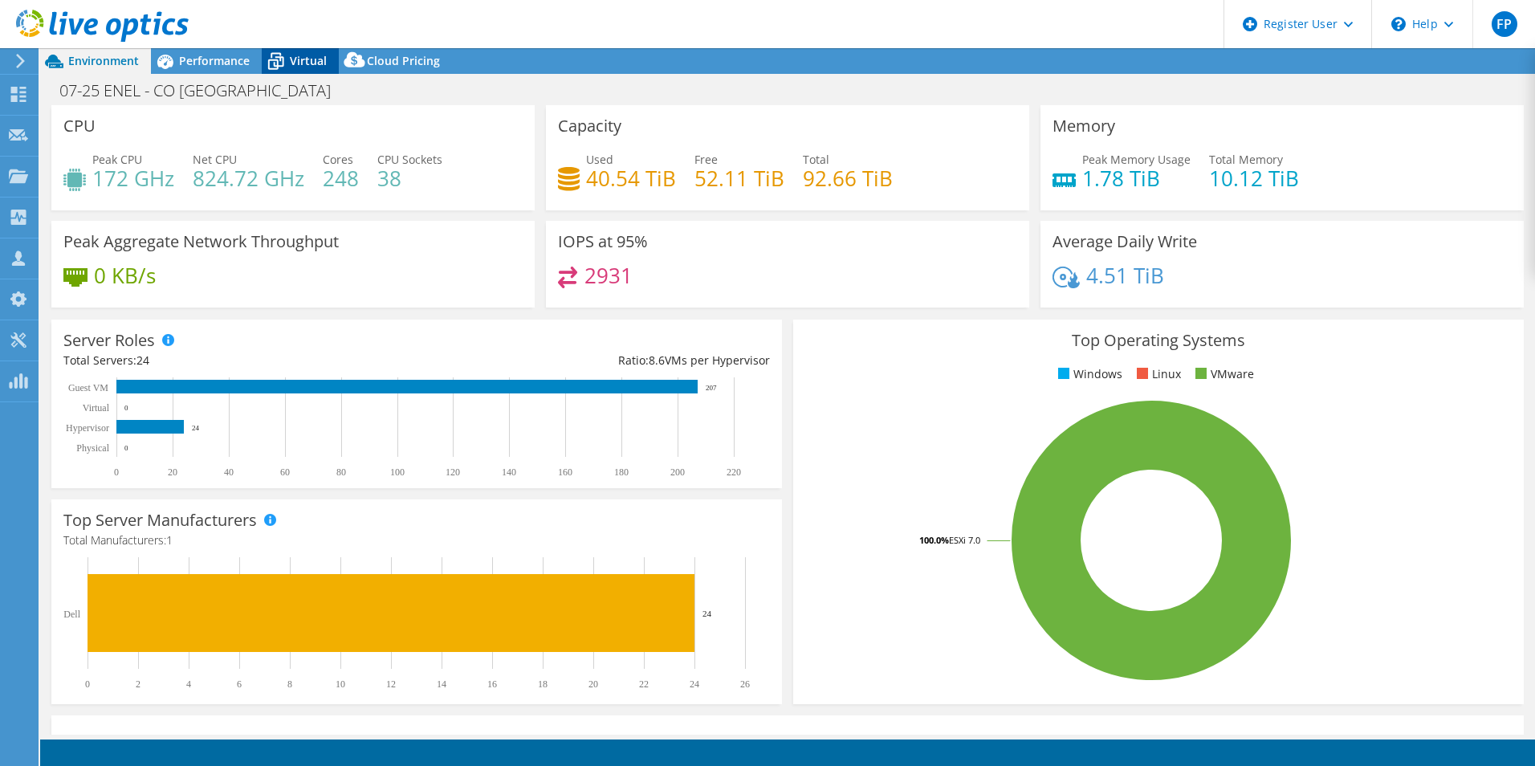
click at [291, 55] on span "Virtual" at bounding box center [308, 60] width 37 height 15
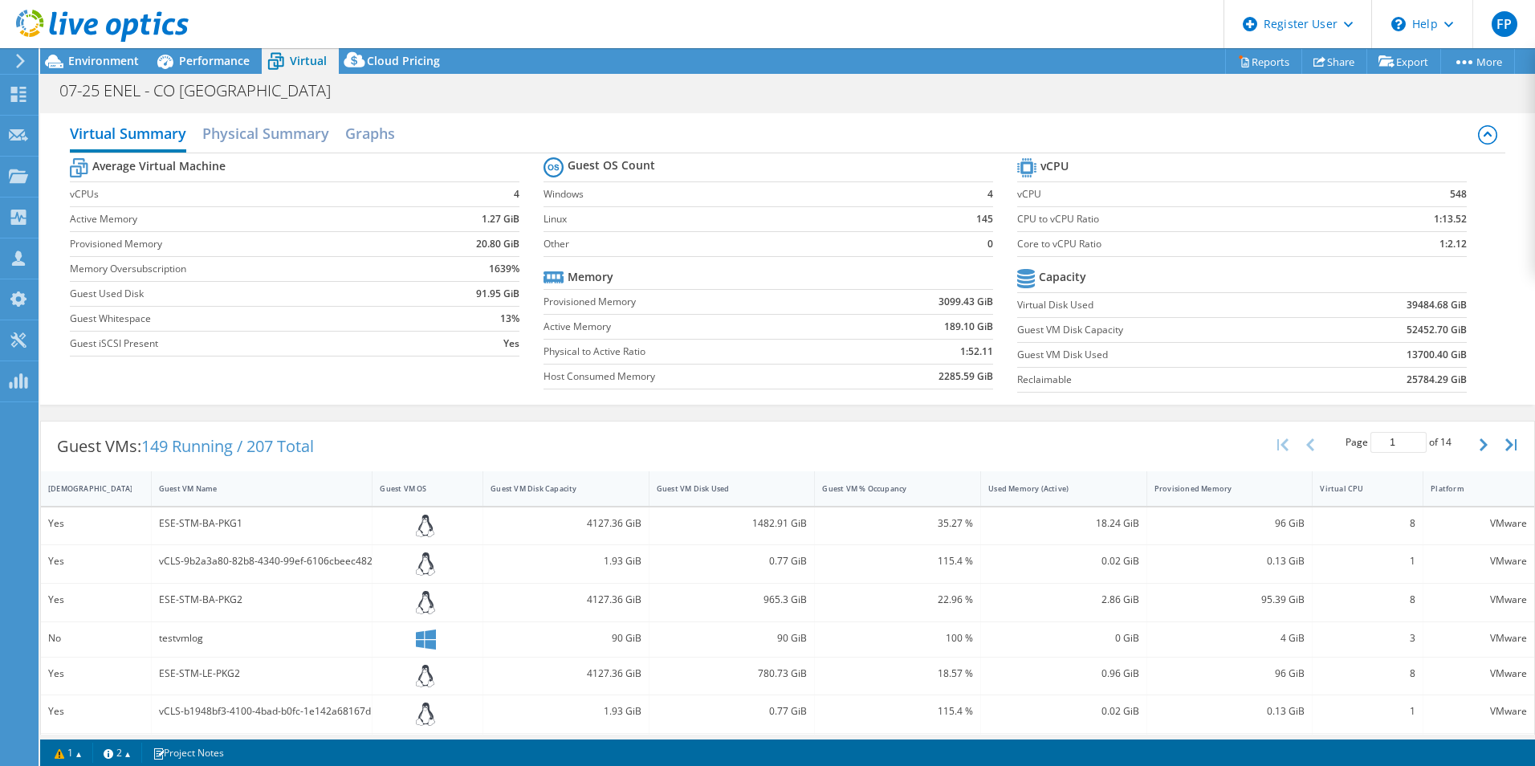
click at [1413, 358] on b "13700.40 GiB" at bounding box center [1436, 355] width 60 height 16
copy b "13700.40"
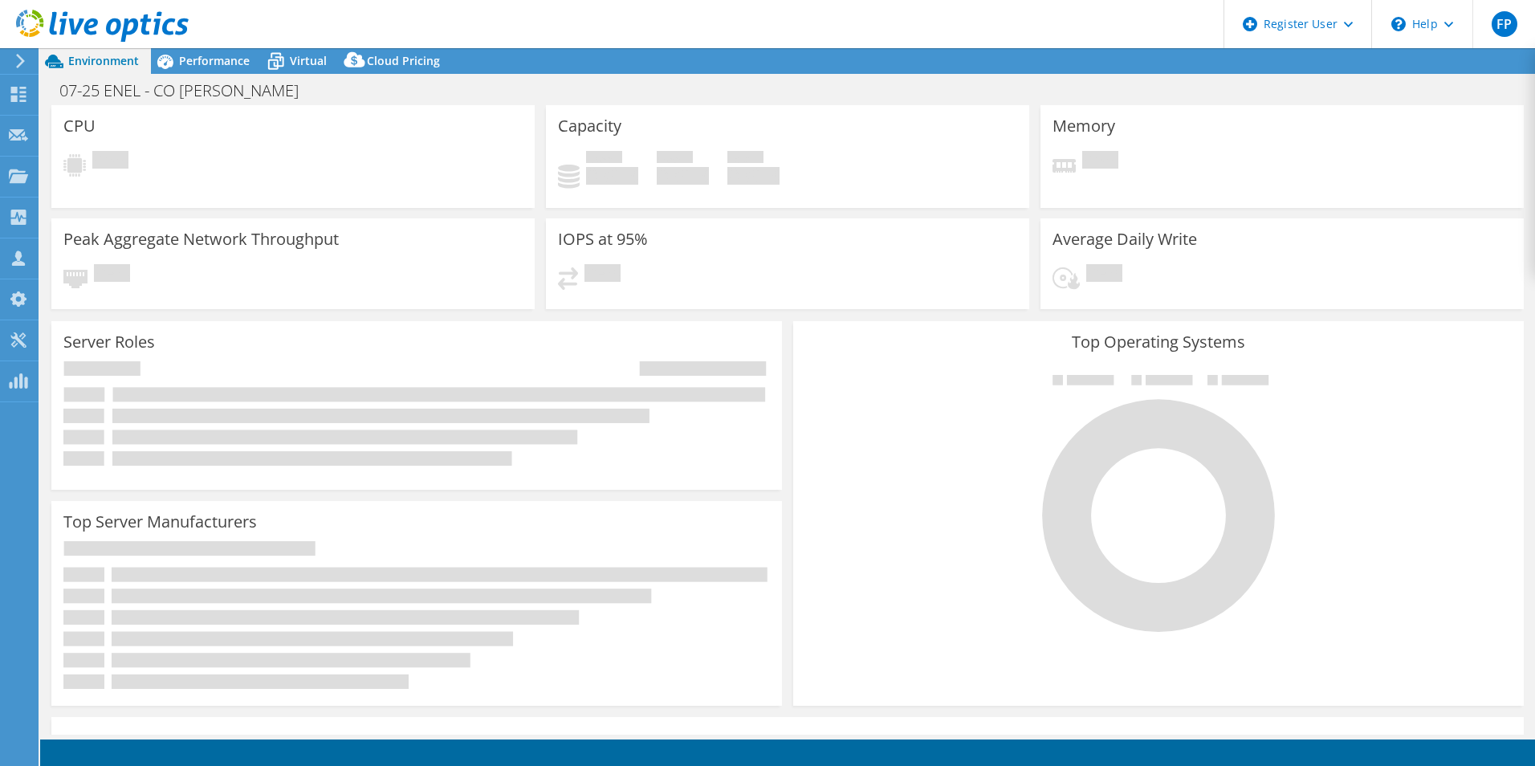
select select "USD"
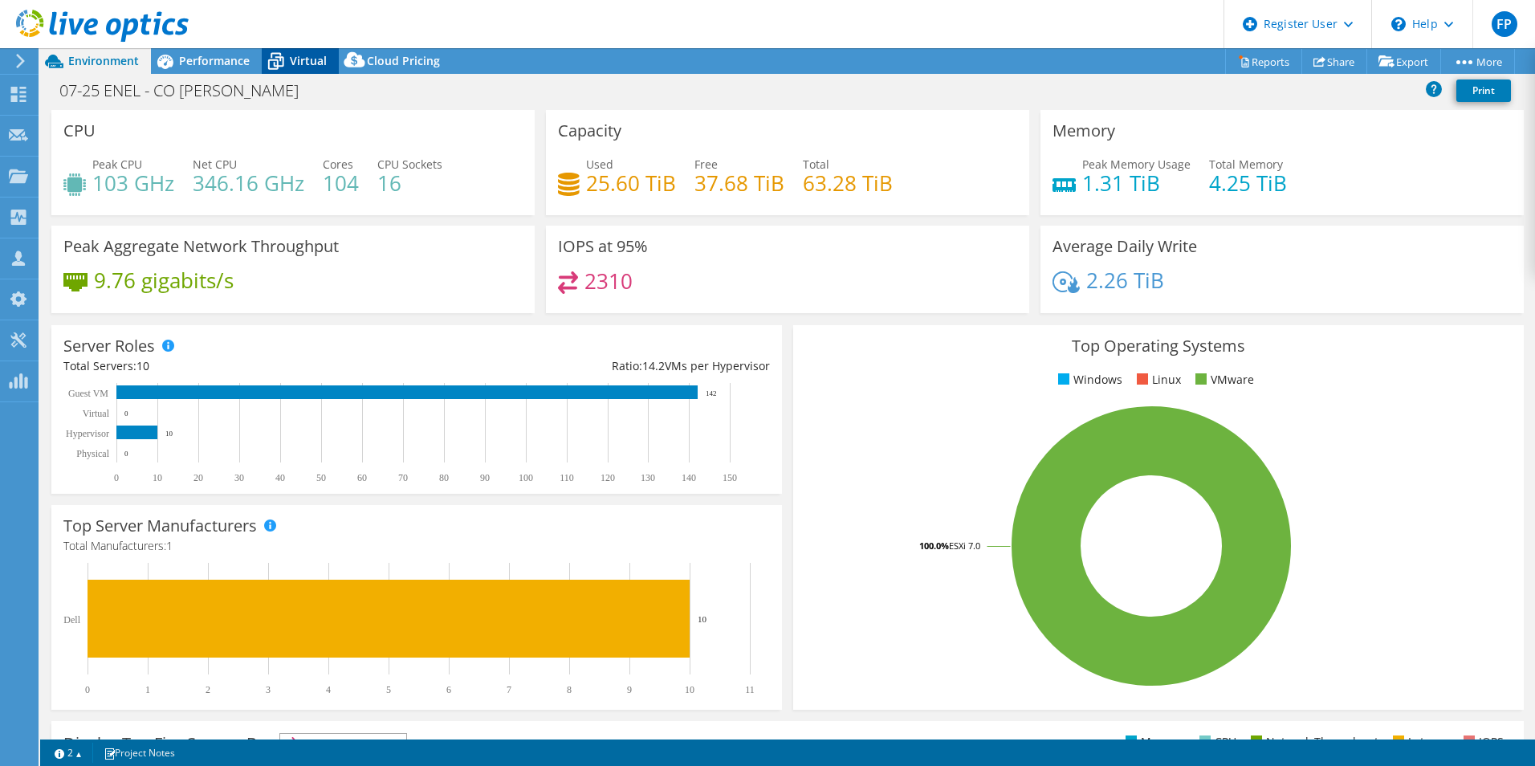
click at [294, 62] on span "Virtual" at bounding box center [308, 60] width 37 height 15
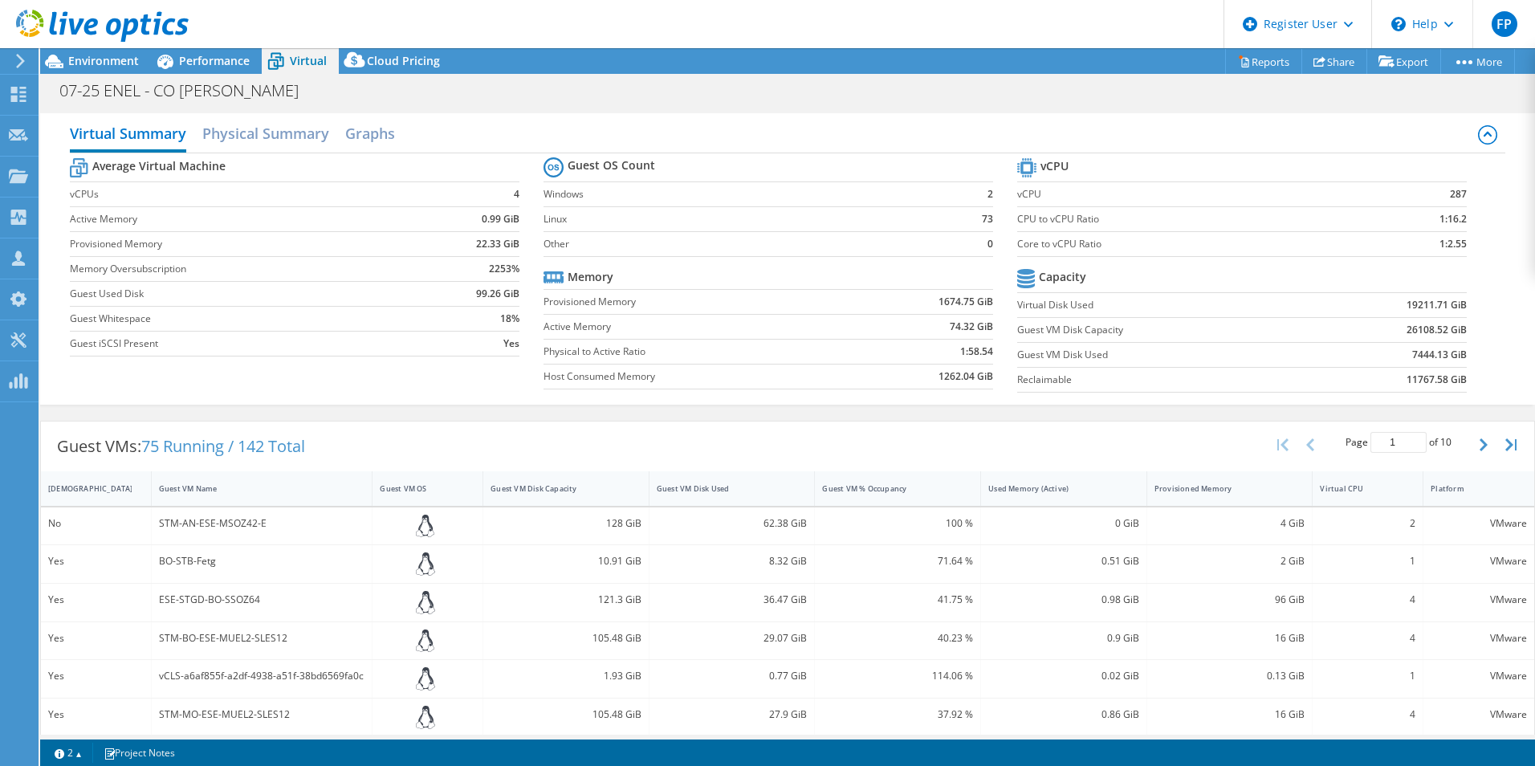
click at [1419, 360] on b "7444.13 GiB" at bounding box center [1439, 355] width 55 height 16
copy b "7444.13"
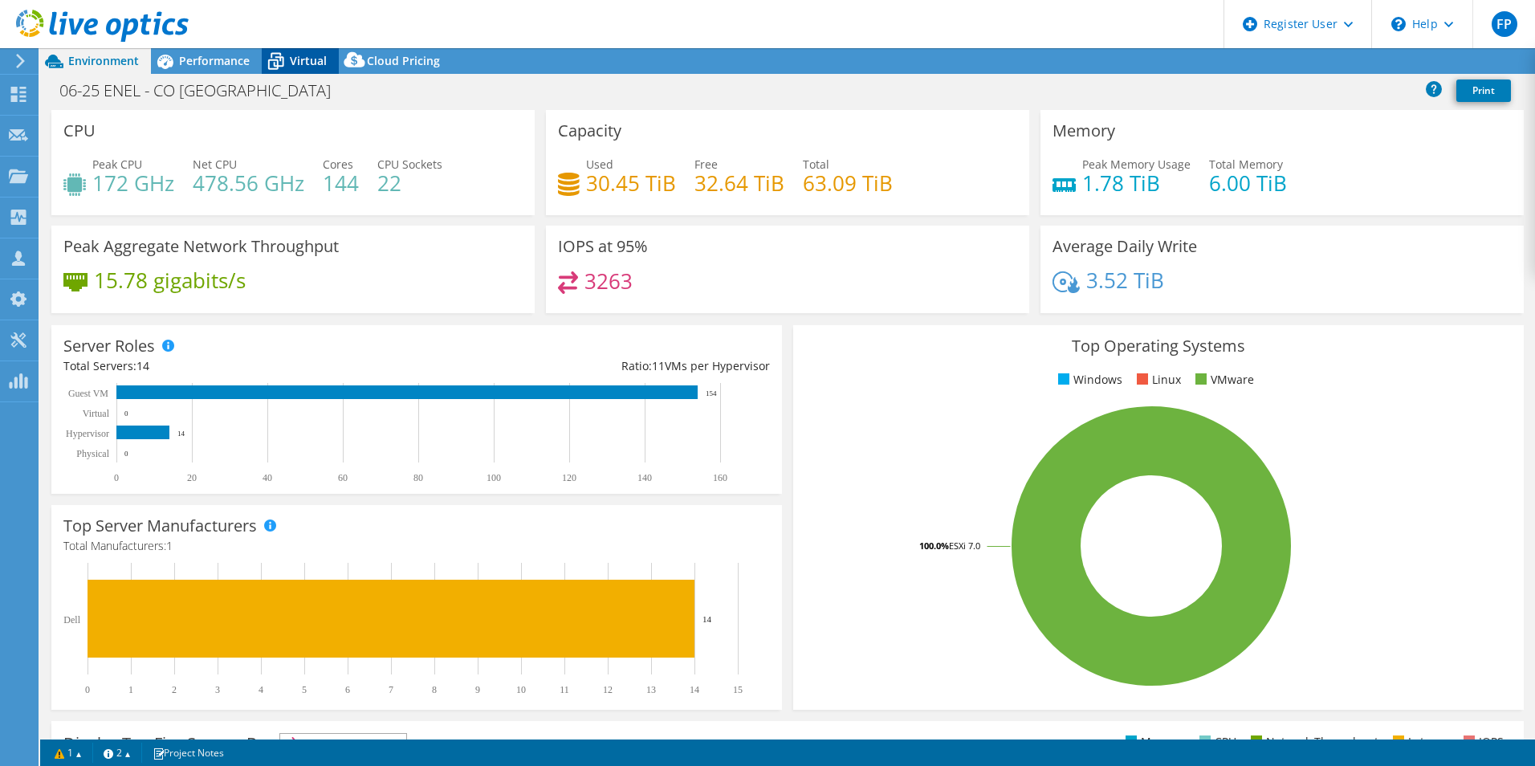
click at [303, 67] on span "Virtual" at bounding box center [308, 60] width 37 height 15
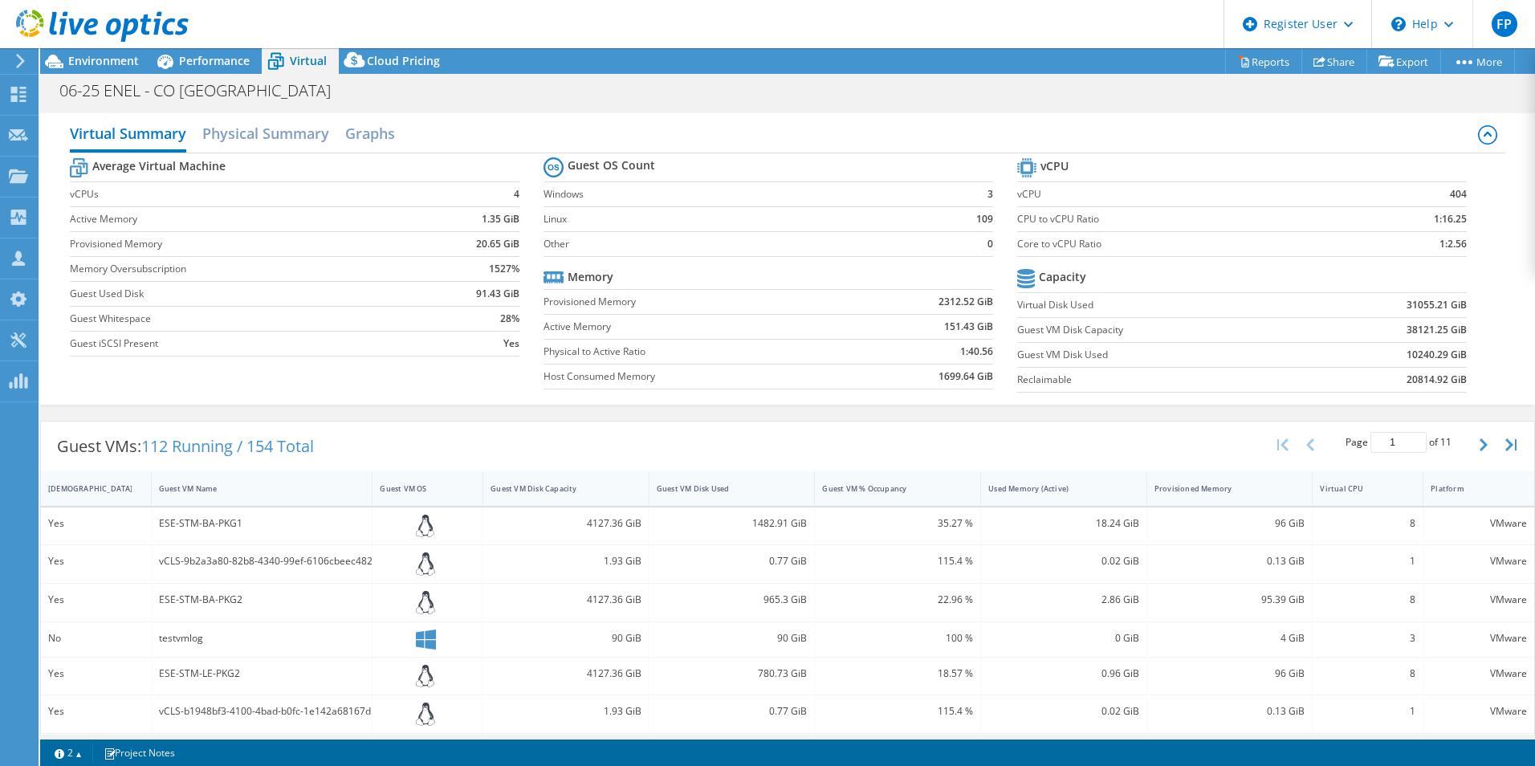
click at [1409, 354] on b "10240.29 GiB" at bounding box center [1436, 355] width 60 height 16
copy b "10240.29"
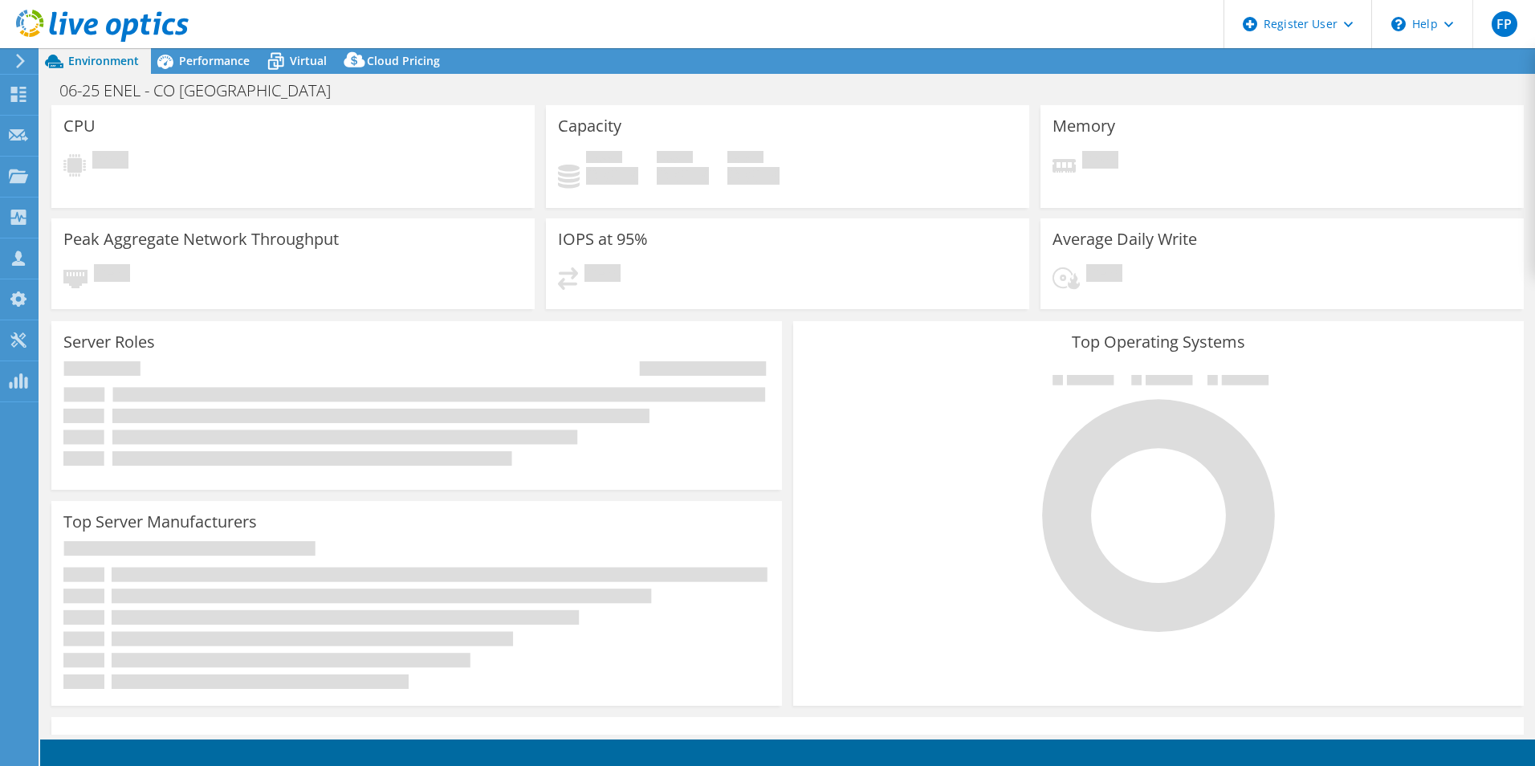
select select "USD"
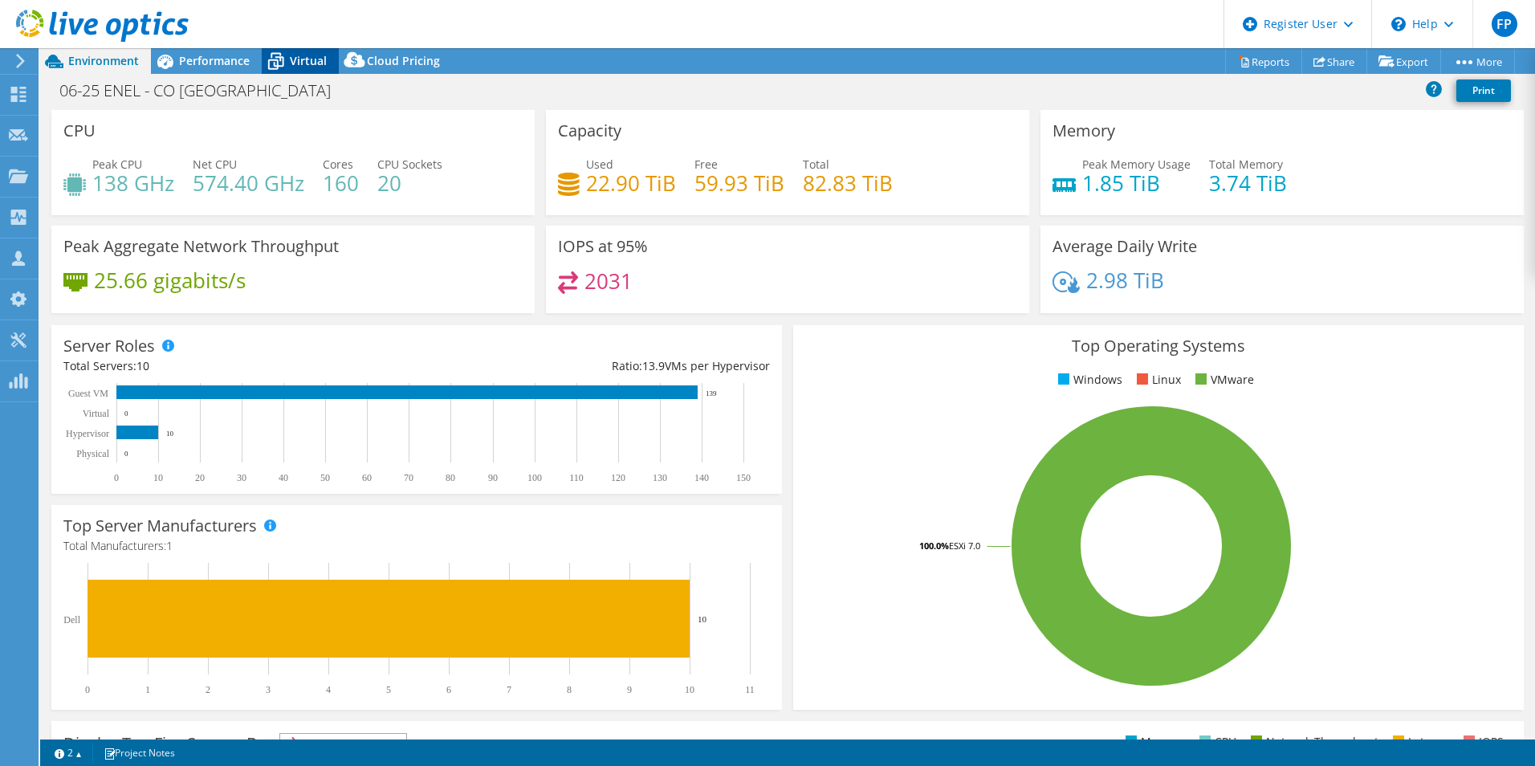
click at [318, 58] on span "Virtual" at bounding box center [308, 60] width 37 height 15
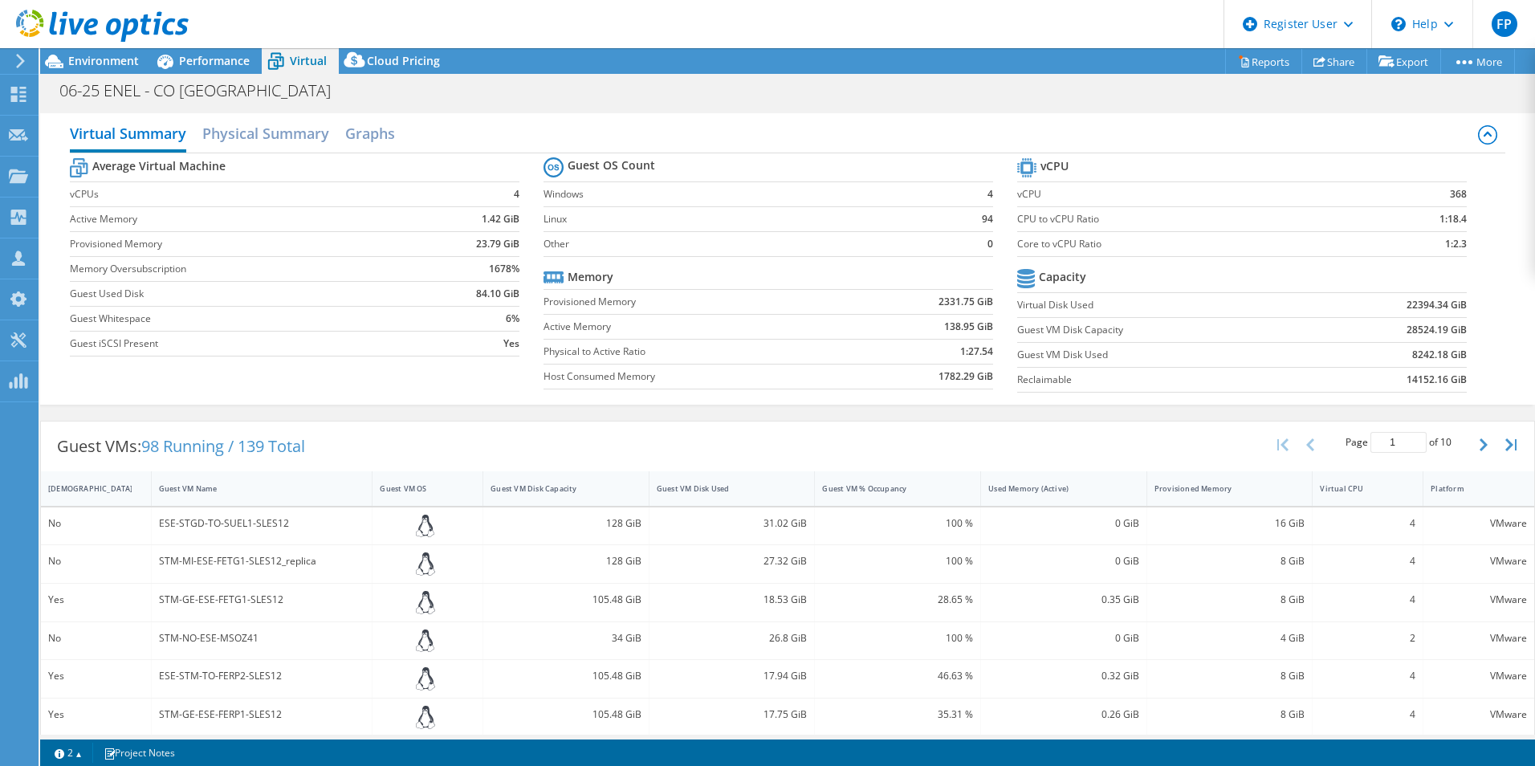
click at [1413, 355] on b "8242.18 GiB" at bounding box center [1439, 355] width 55 height 16
copy b "8242.18"
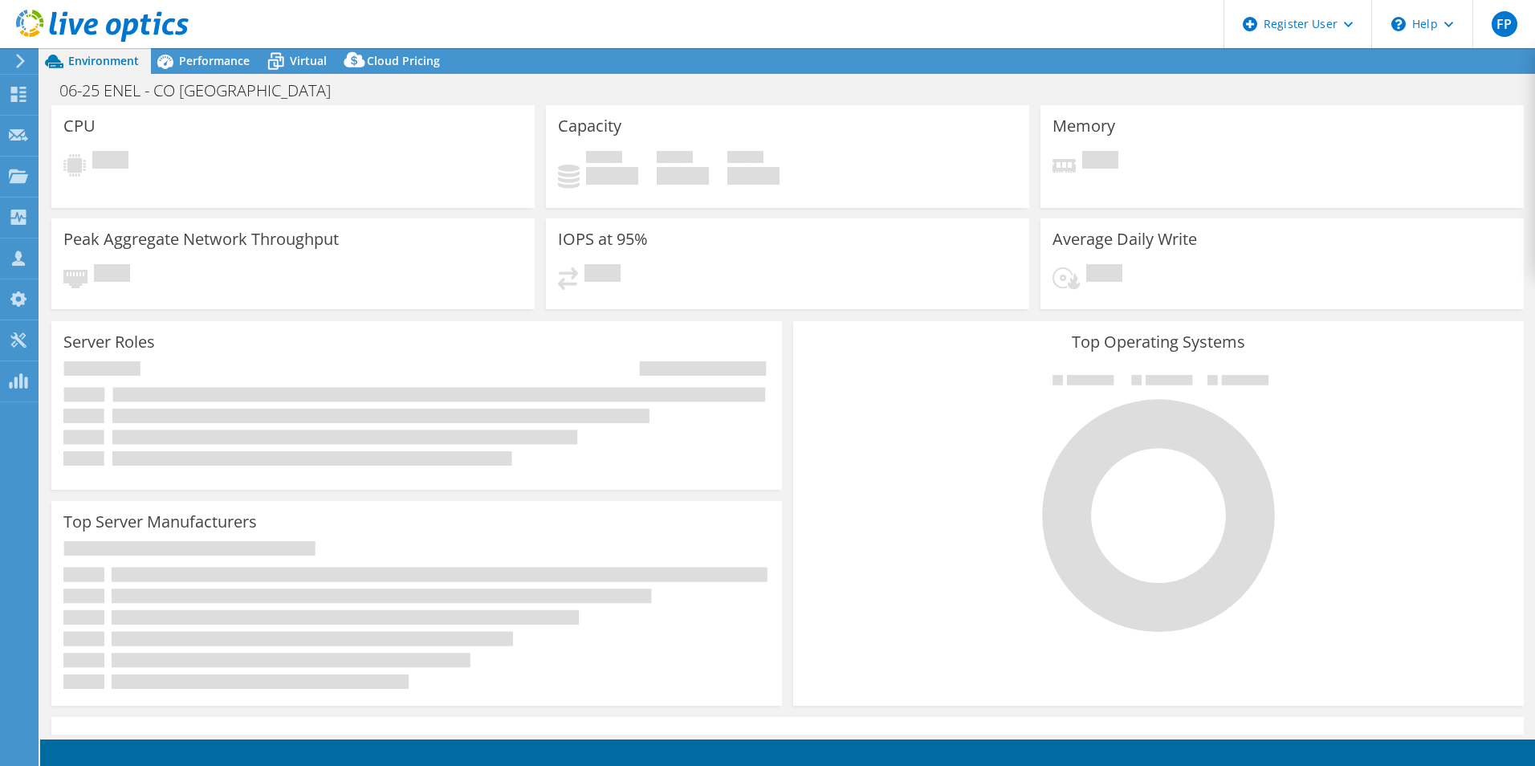
select select "USD"
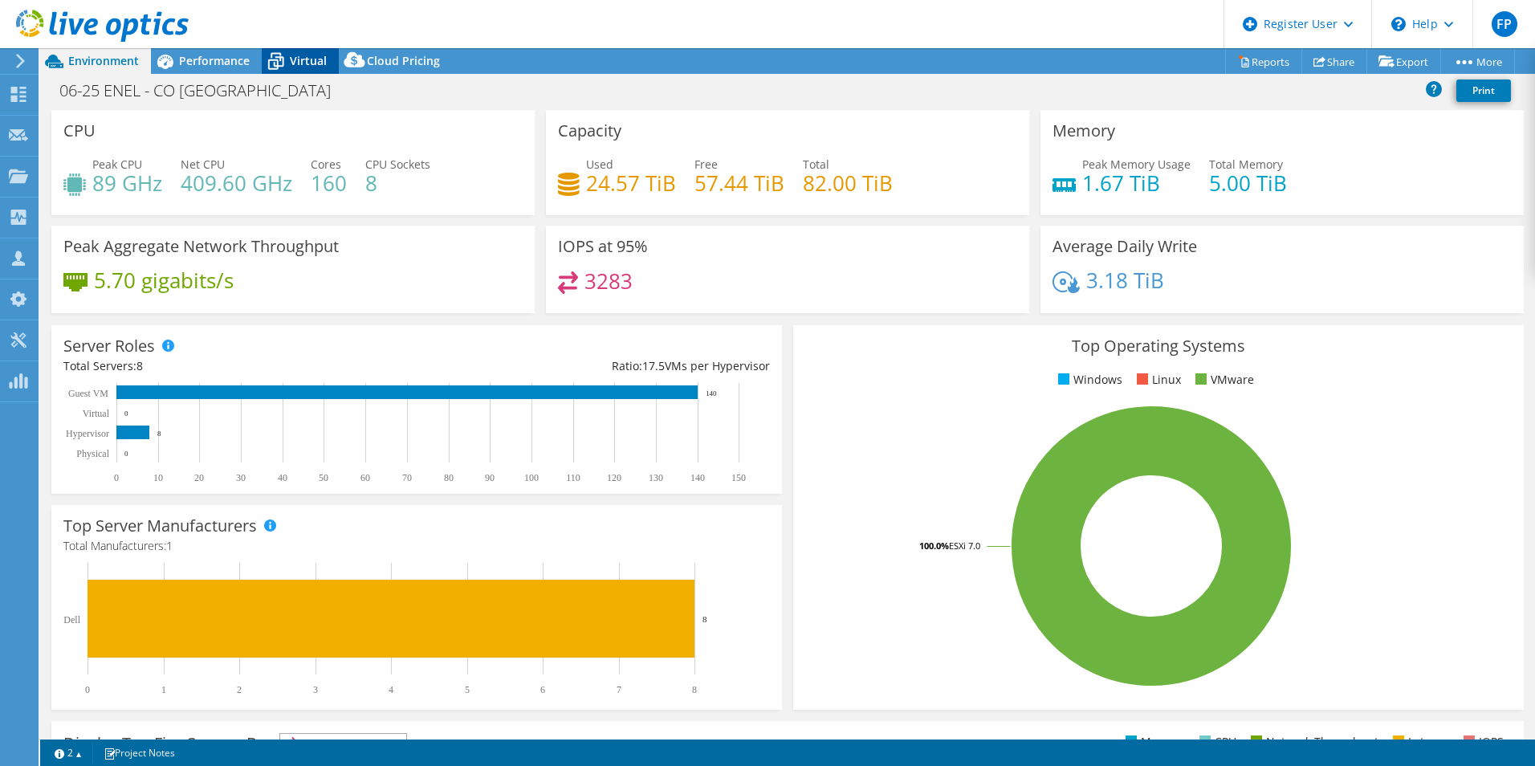
click at [313, 52] on div "Virtual" at bounding box center [300, 61] width 77 height 26
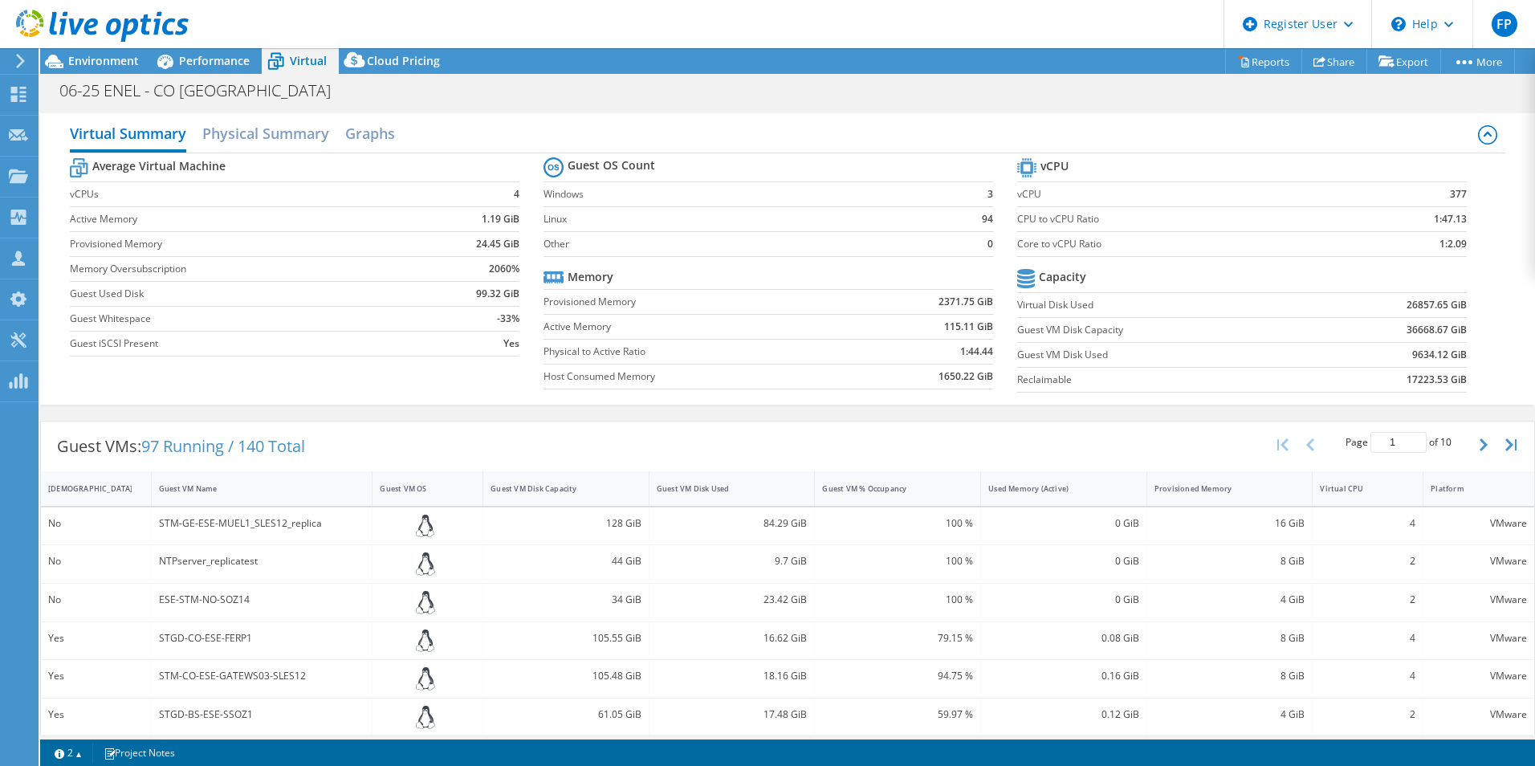
click at [1413, 355] on b "9634.12 GiB" at bounding box center [1439, 355] width 55 height 16
copy b "9634.12"
click at [482, 30] on header "FP Dell User Florindo Pascarella Florindo.Pascarella@Dell.com Dell My Profile L…" at bounding box center [767, 24] width 1535 height 48
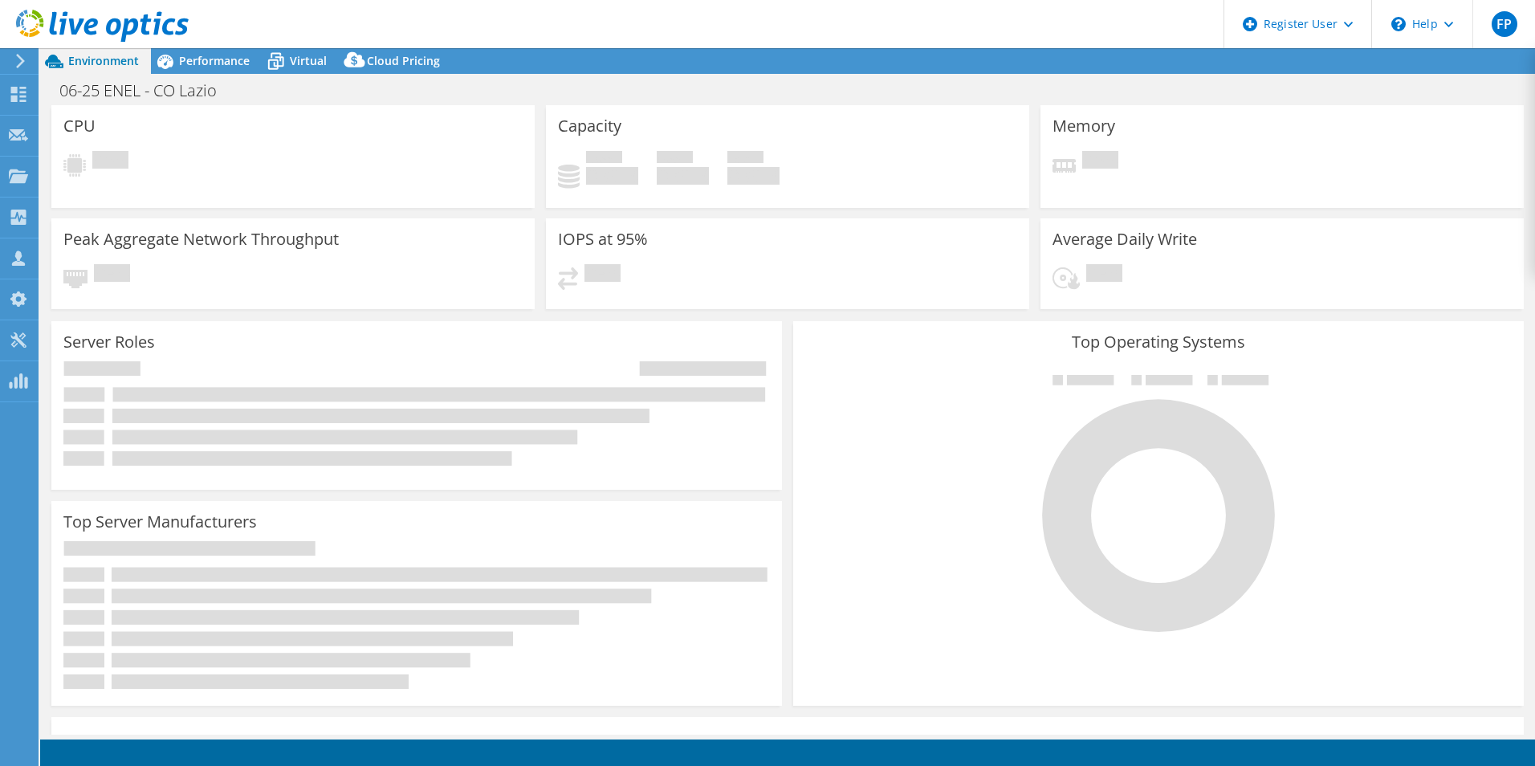
select select "USD"
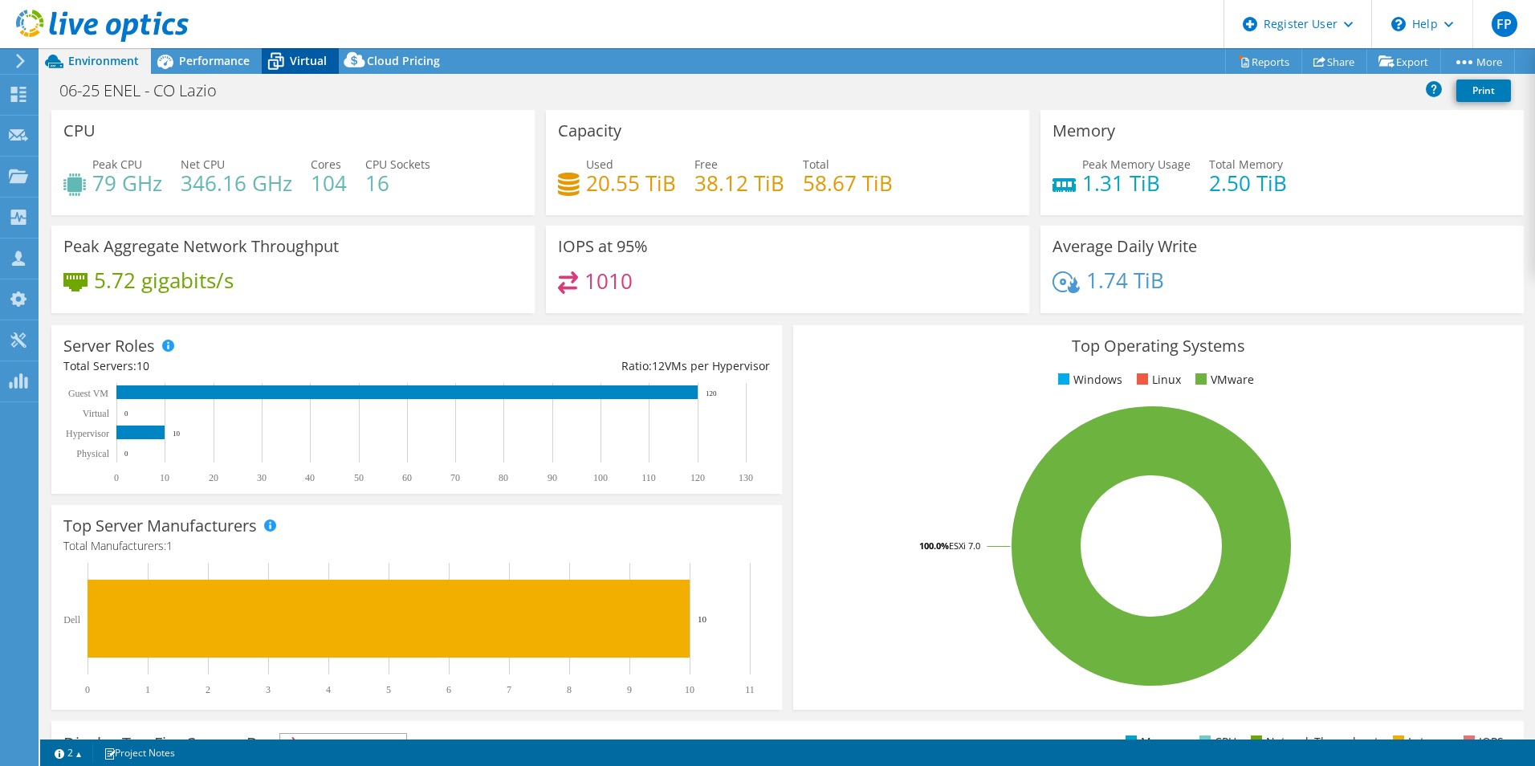
click at [319, 66] on span "Virtual" at bounding box center [308, 60] width 37 height 15
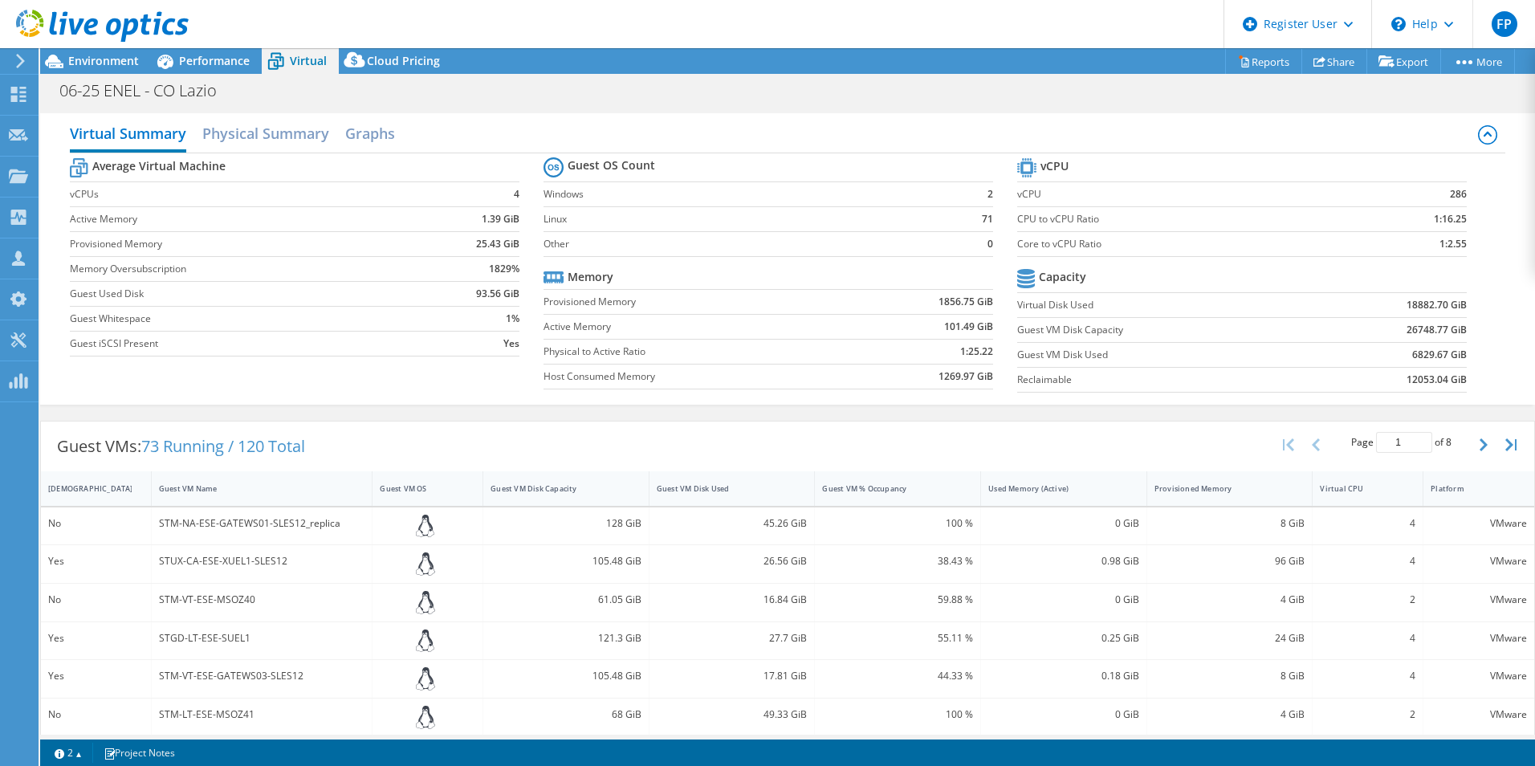
click at [1413, 342] on td "6829.67 GiB" at bounding box center [1389, 354] width 156 height 25
click at [1416, 356] on b "6829.67 GiB" at bounding box center [1439, 355] width 55 height 16
copy b "6829.67"
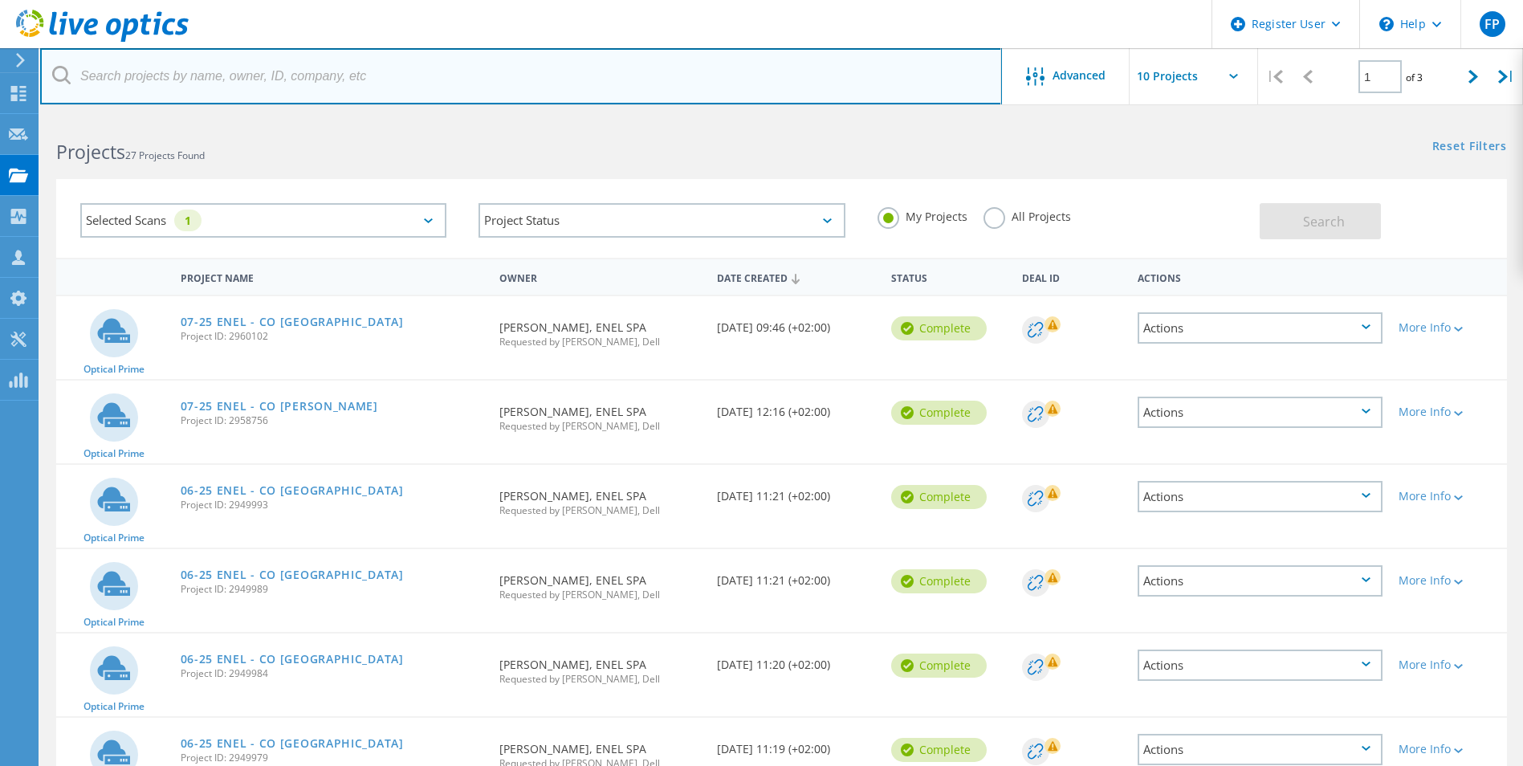
click at [257, 75] on input "text" at bounding box center [521, 76] width 962 height 56
type input "enel"
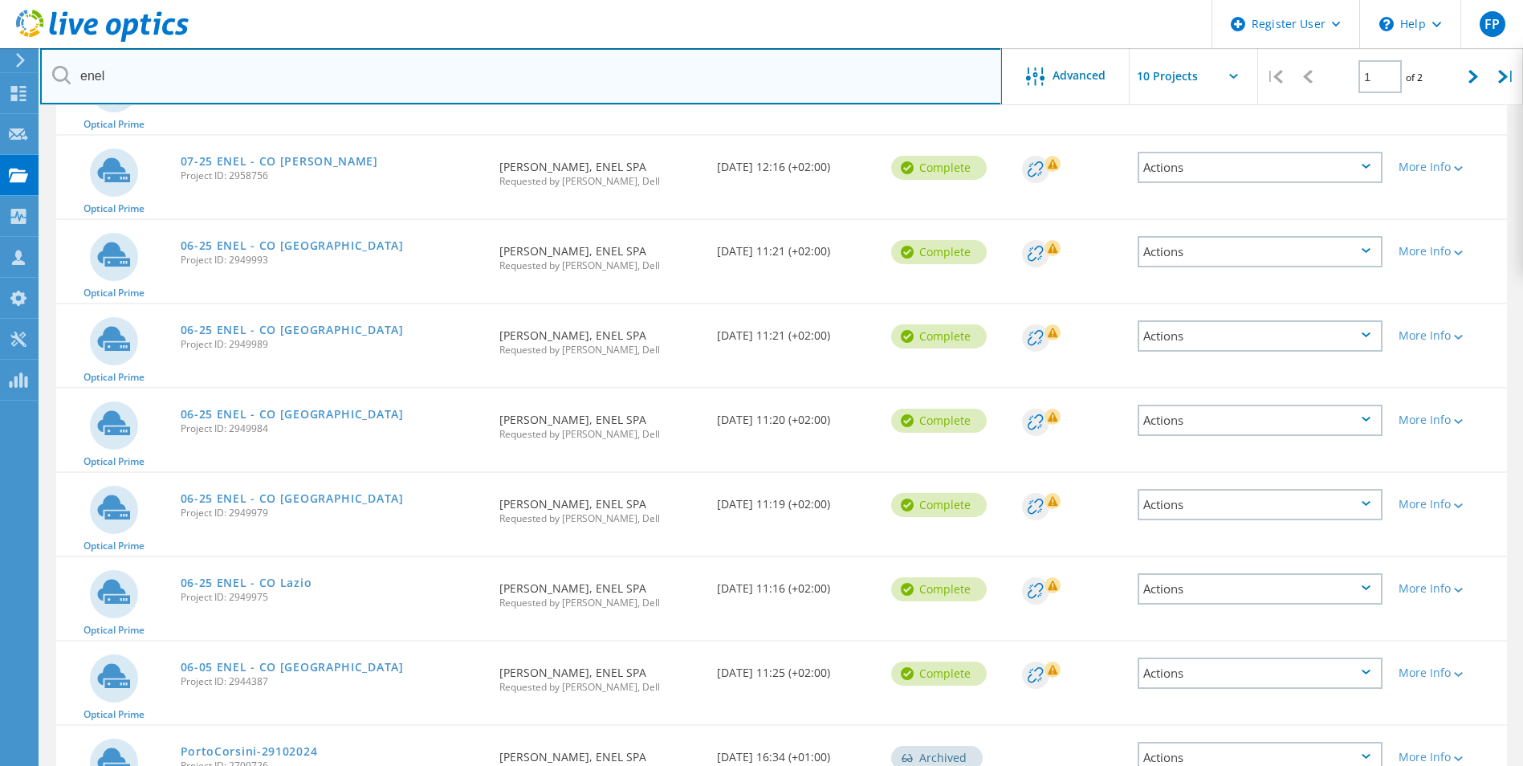
scroll to position [112, 0]
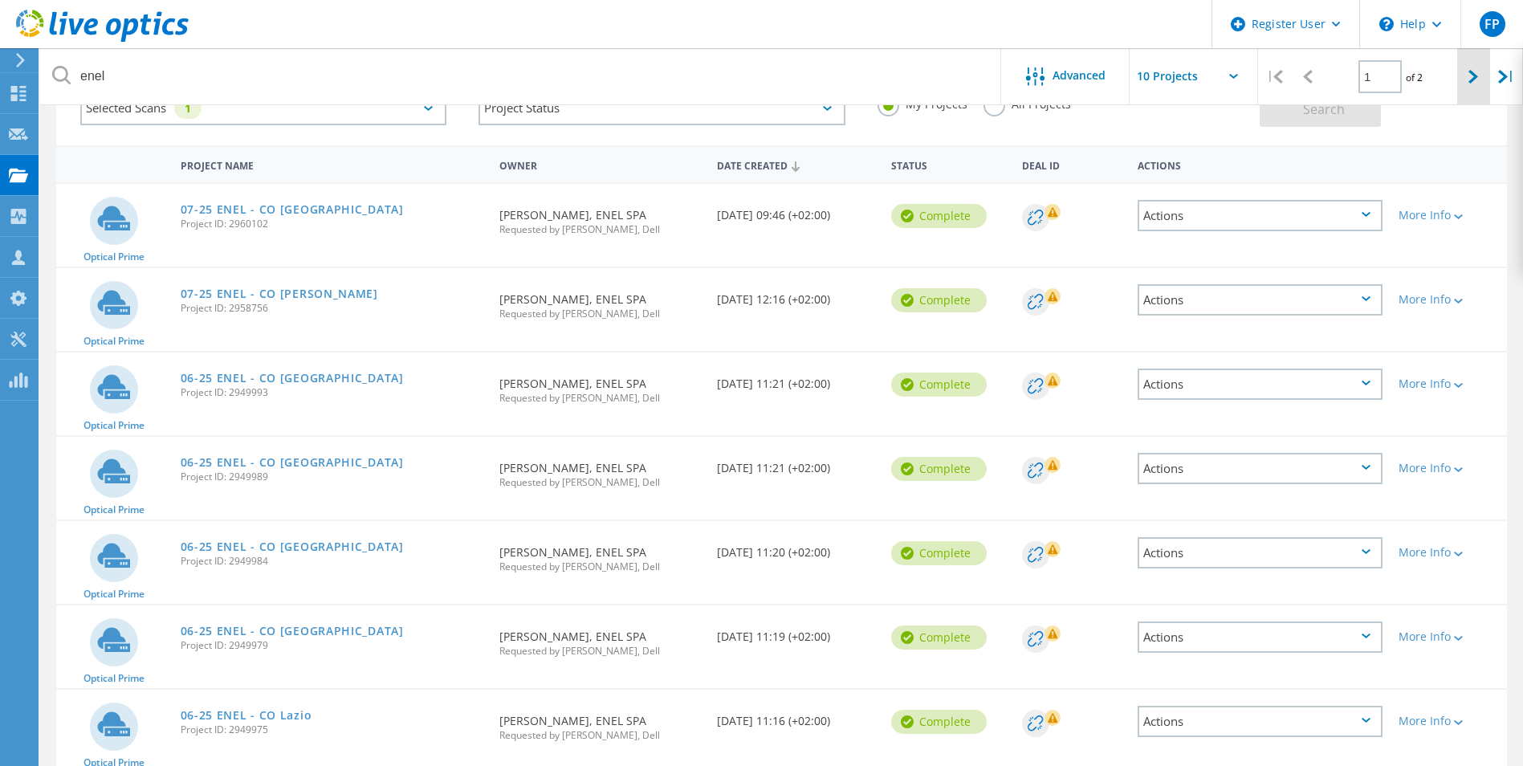
click at [1469, 91] on div at bounding box center [1473, 76] width 33 height 57
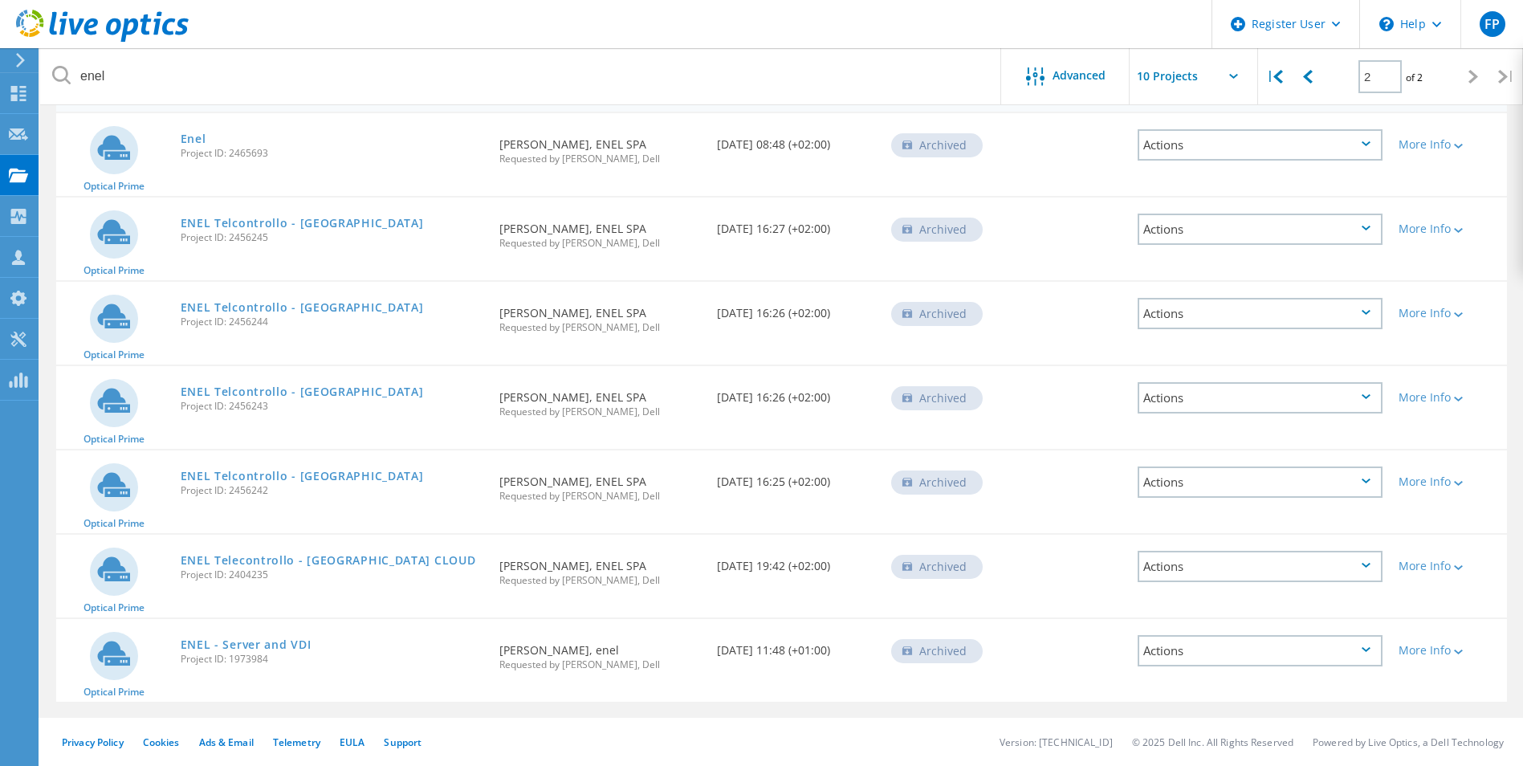
scroll to position [0, 0]
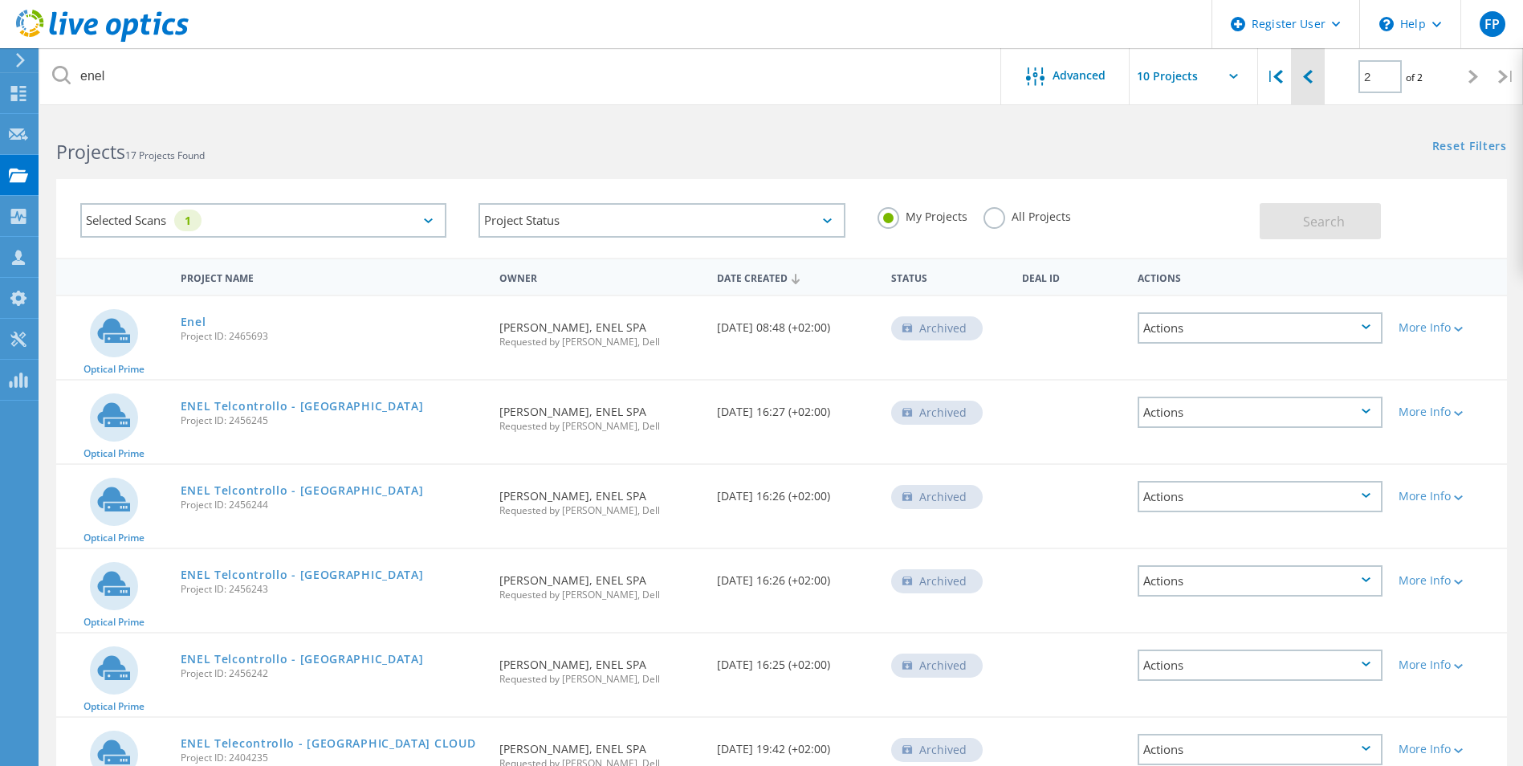
click at [1301, 78] on div at bounding box center [1307, 76] width 33 height 57
type input "1"
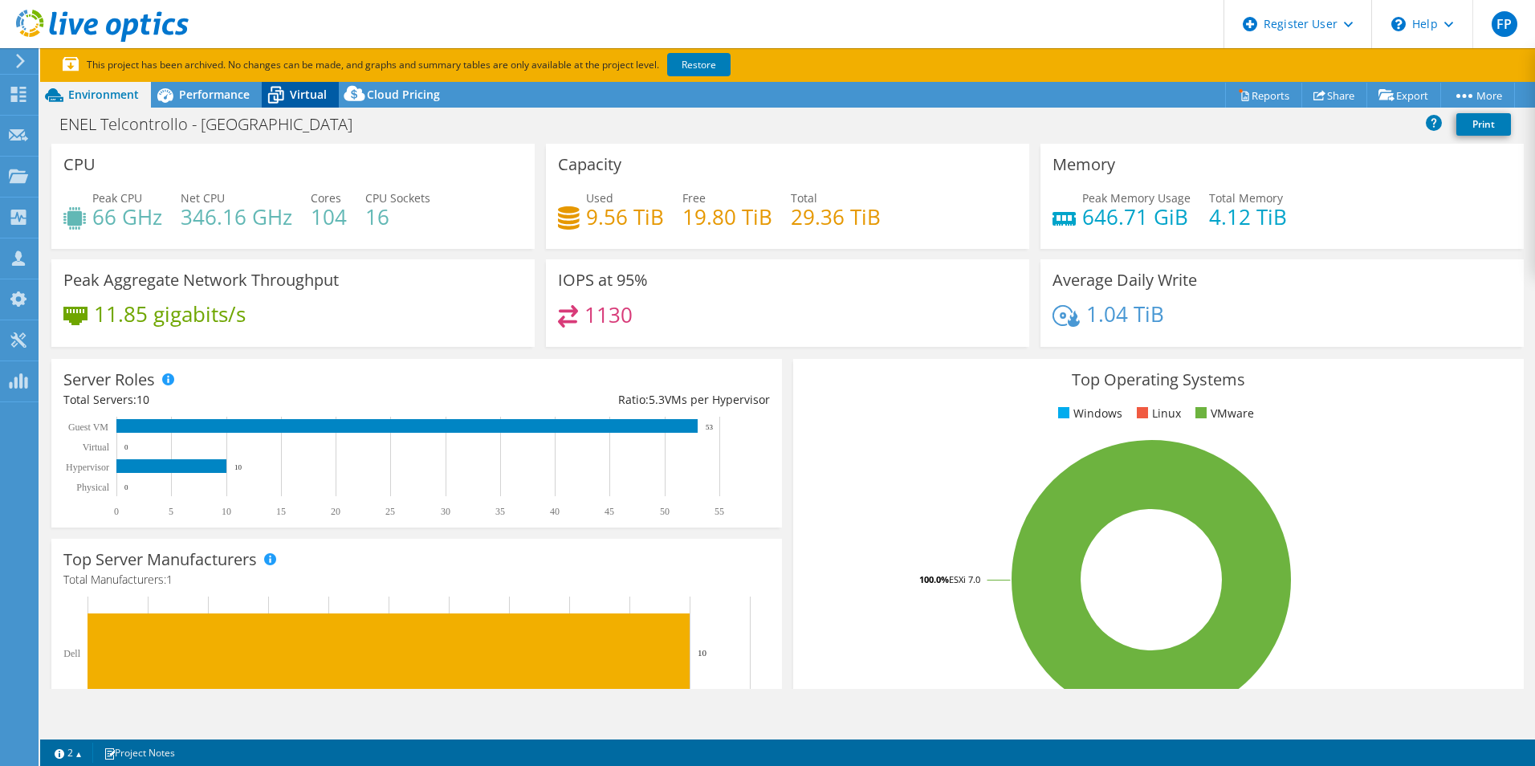
click at [279, 97] on icon at bounding box center [276, 95] width 28 height 28
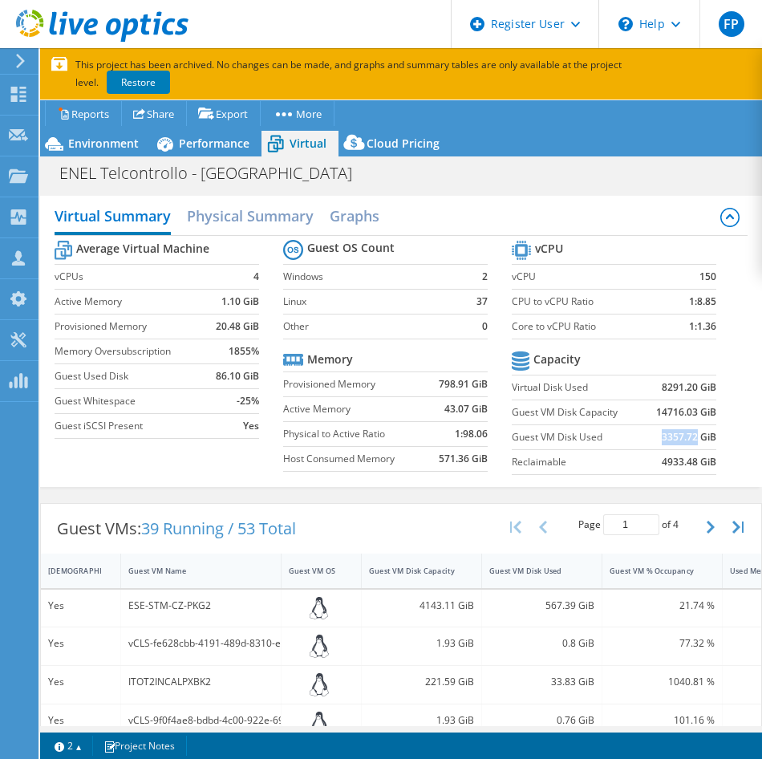
drag, startPoint x: 652, startPoint y: 435, endPoint x: 685, endPoint y: 435, distance: 33.7
click at [685, 435] on td "3357.72 GiB" at bounding box center [681, 437] width 71 height 25
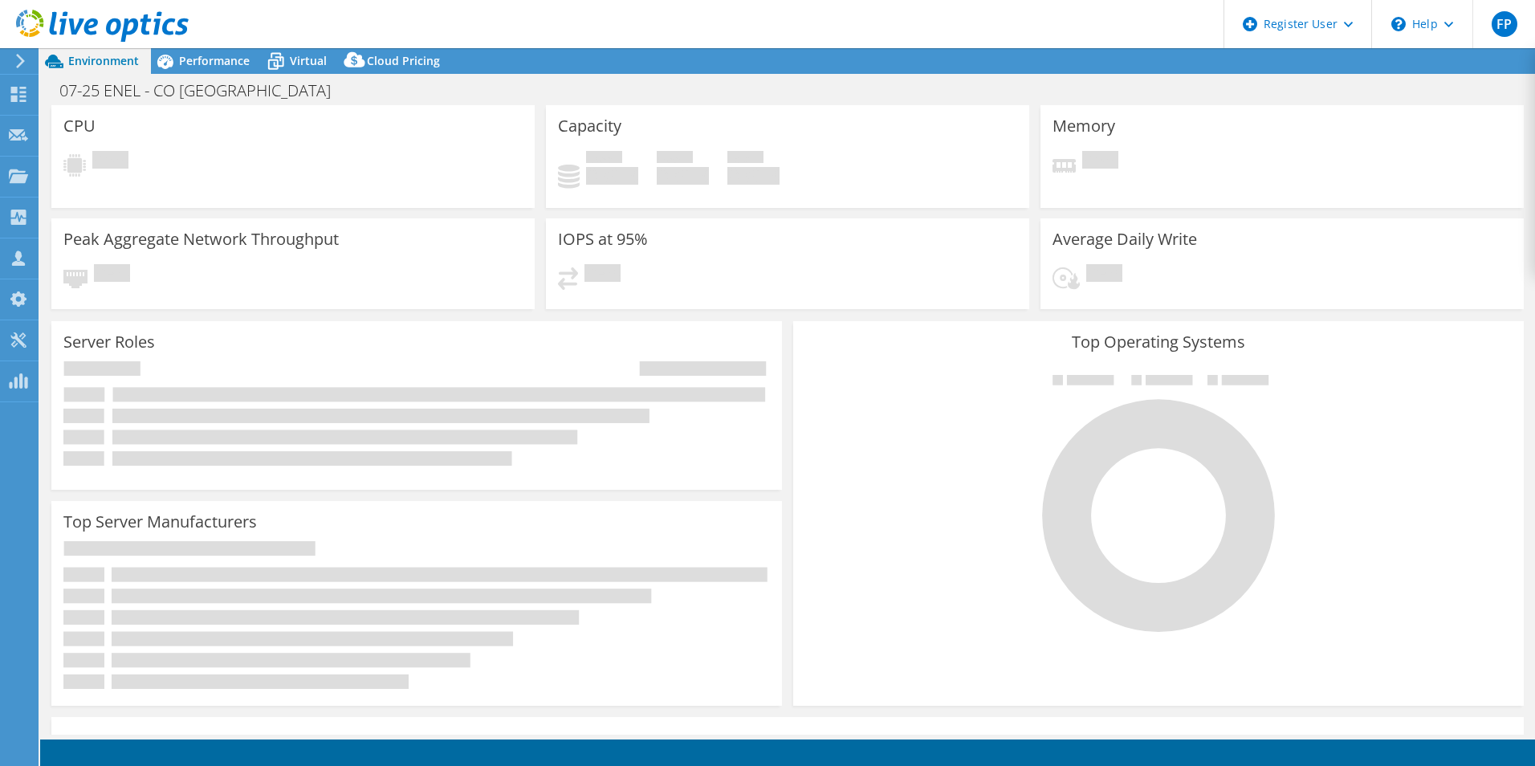
select select "USD"
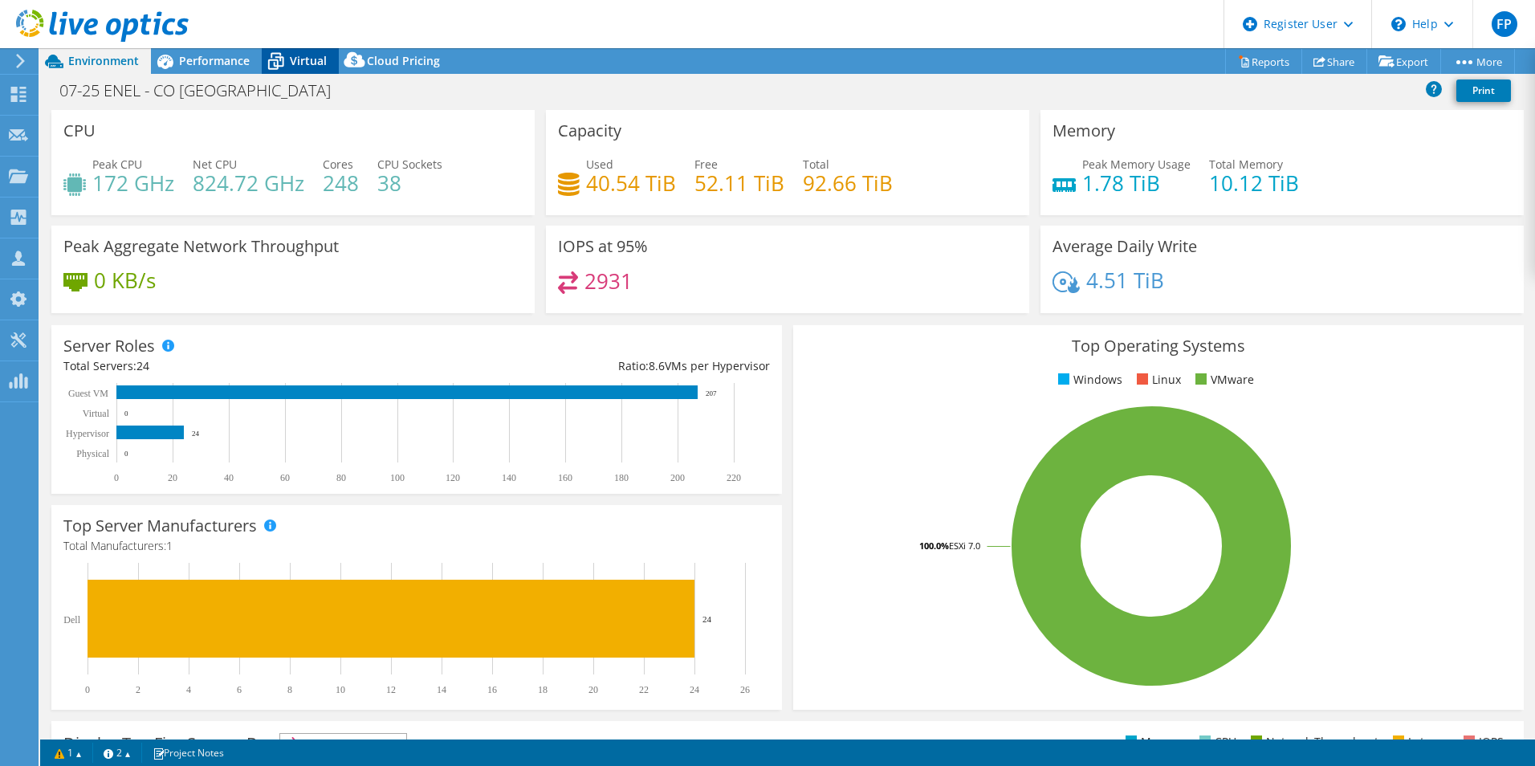
click at [307, 57] on span "Virtual" at bounding box center [308, 60] width 37 height 15
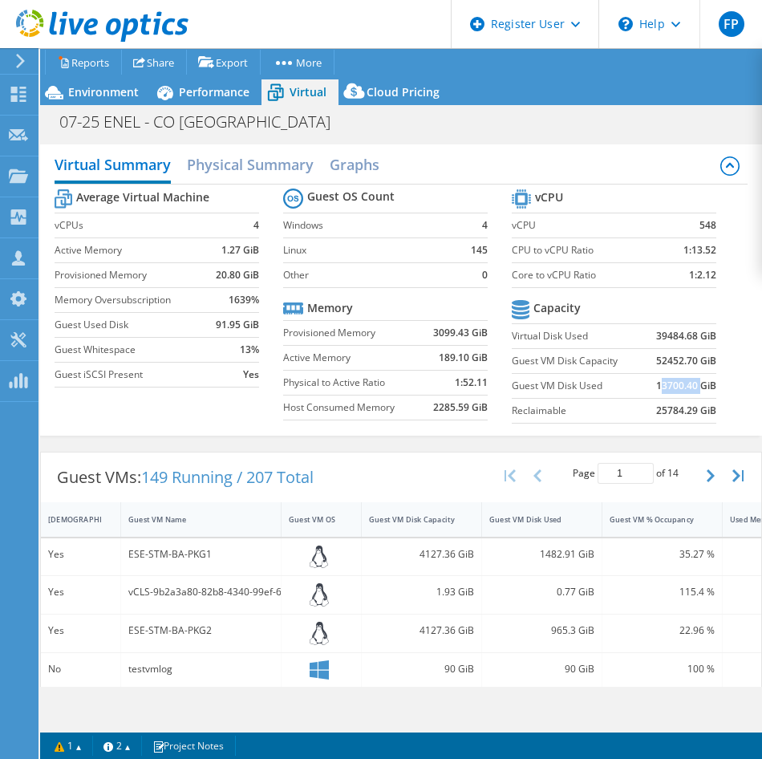
drag, startPoint x: 649, startPoint y: 382, endPoint x: 693, endPoint y: 386, distance: 44.3
click at [693, 386] on b "13700.40 GiB" at bounding box center [687, 386] width 60 height 16
click at [699, 386] on b "13700.40 GiB" at bounding box center [687, 386] width 60 height 16
